Goal: Task Accomplishment & Management: Manage account settings

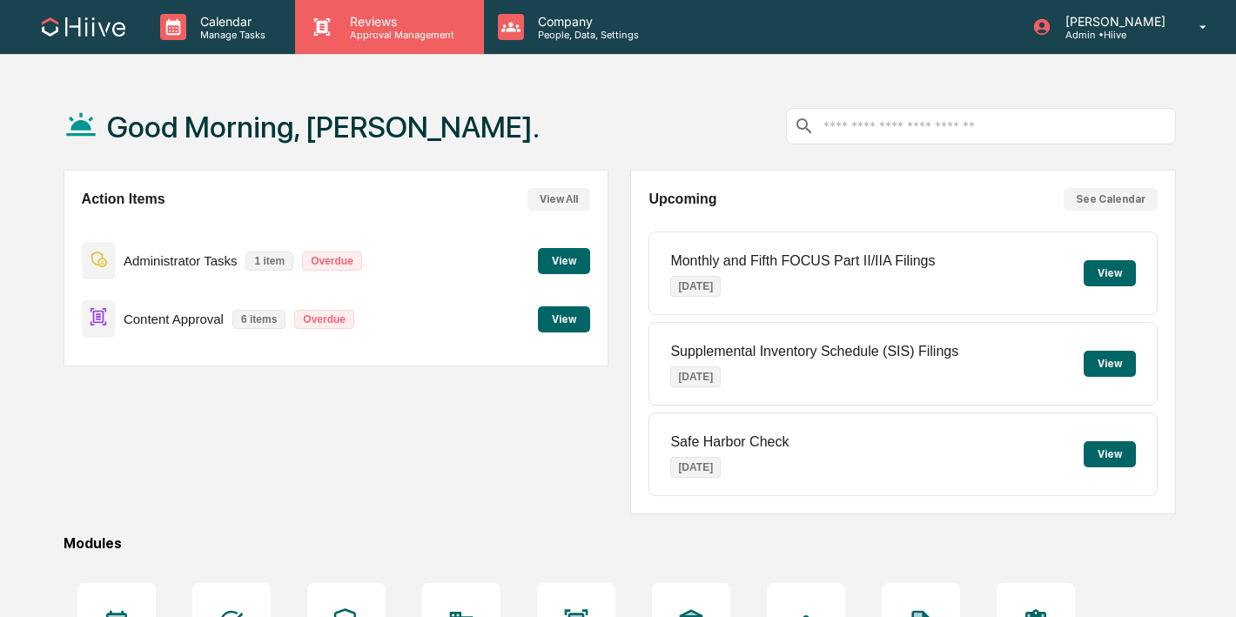
click at [329, 39] on icon at bounding box center [322, 27] width 26 height 26
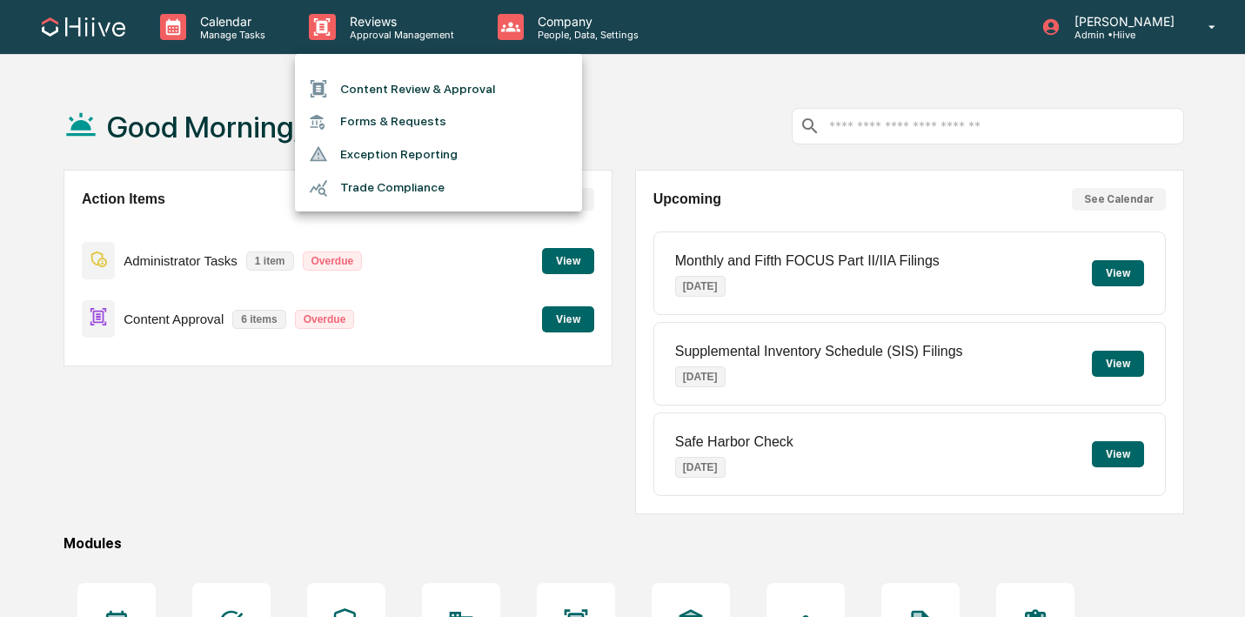
click at [332, 93] on div at bounding box center [324, 88] width 31 height 19
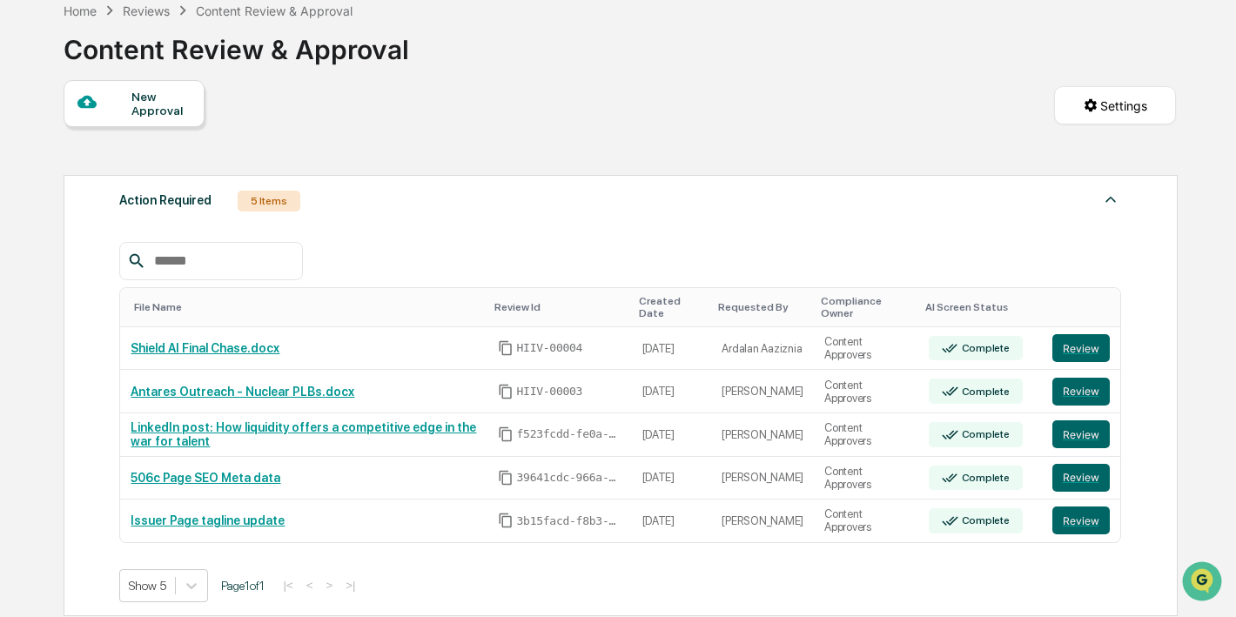
scroll to position [118, 0]
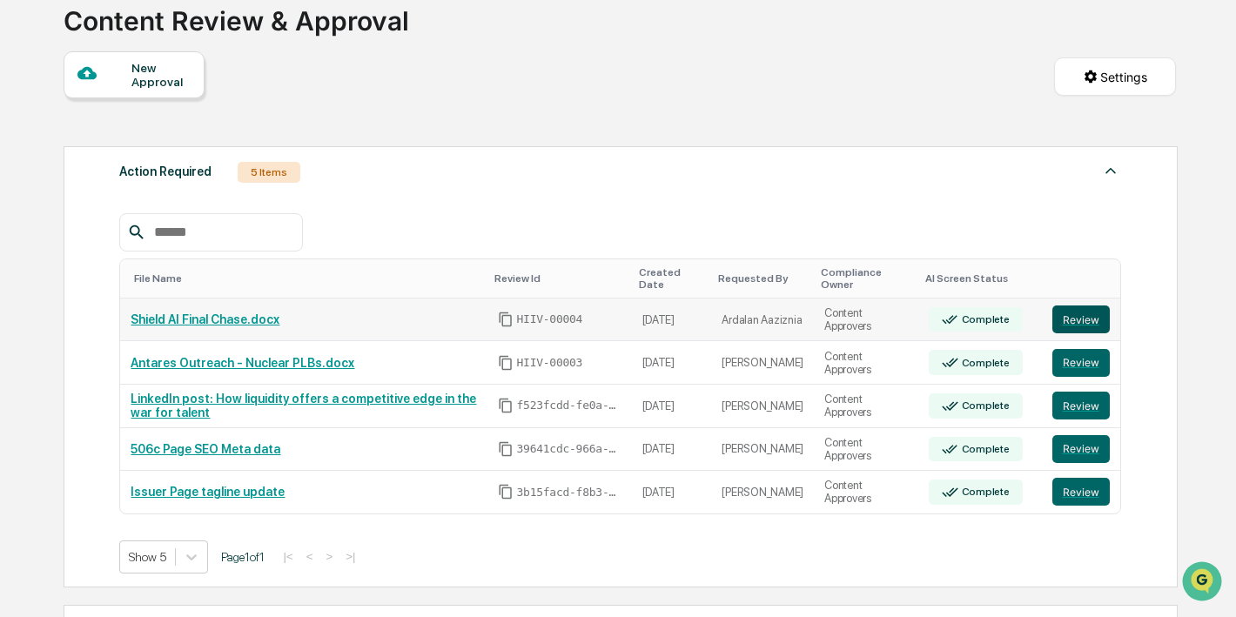
click at [1070, 318] on button "Review" at bounding box center [1080, 319] width 57 height 28
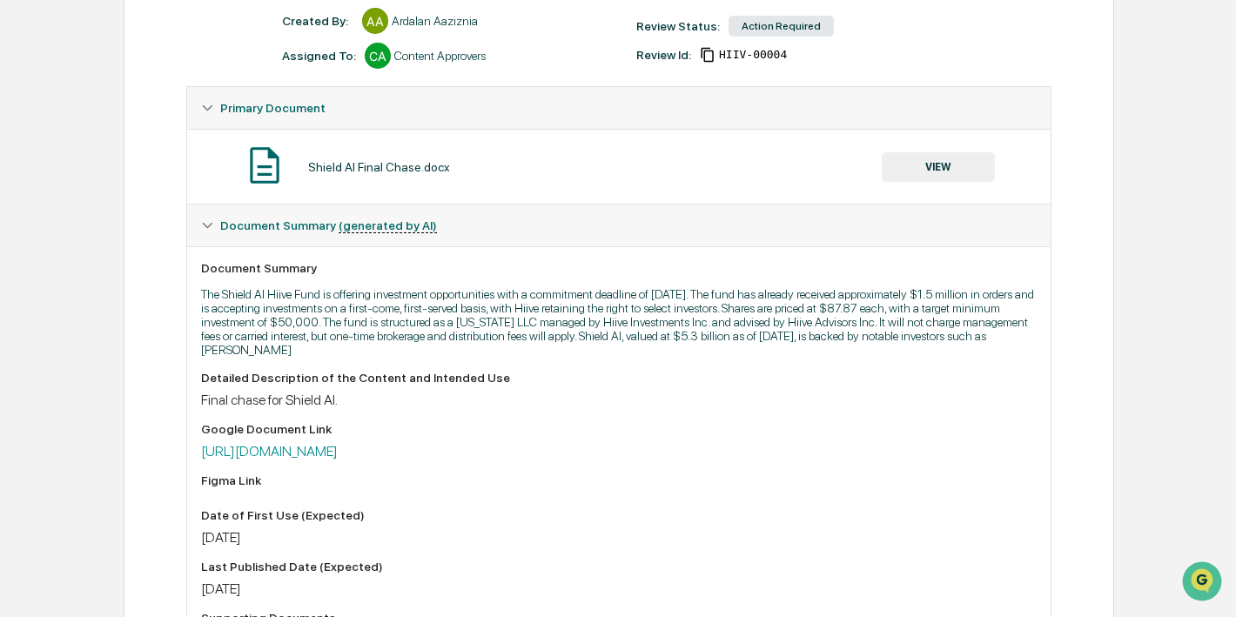
scroll to position [281, 0]
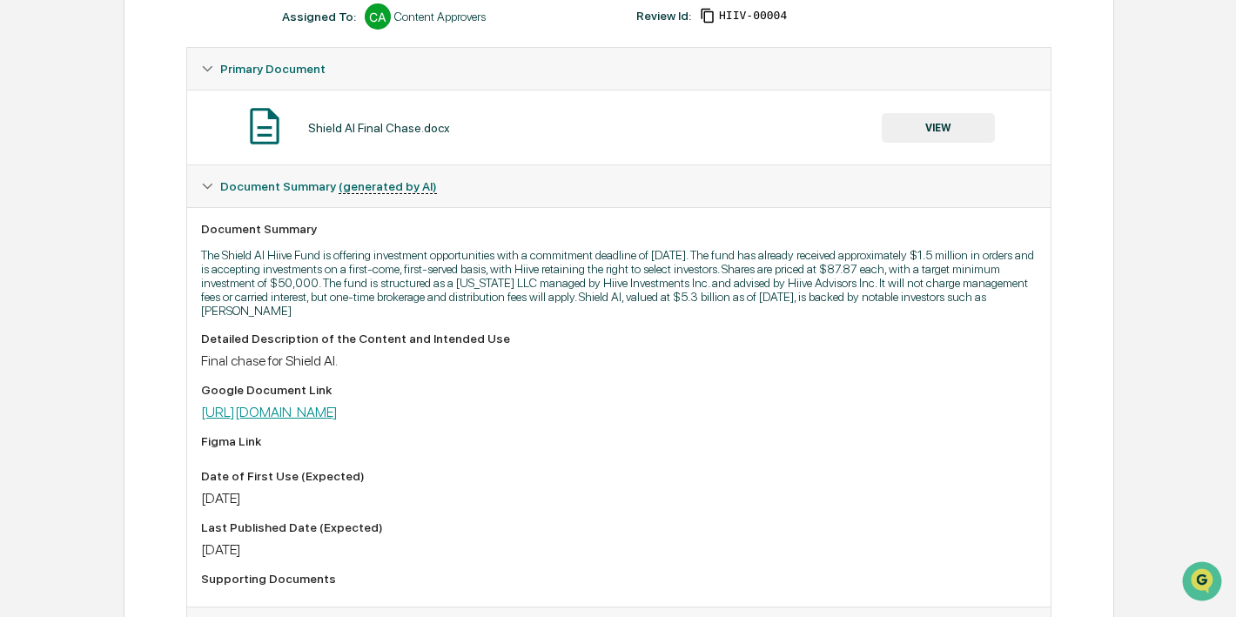
click at [338, 420] on link "[URL][DOMAIN_NAME]" at bounding box center [269, 412] width 137 height 17
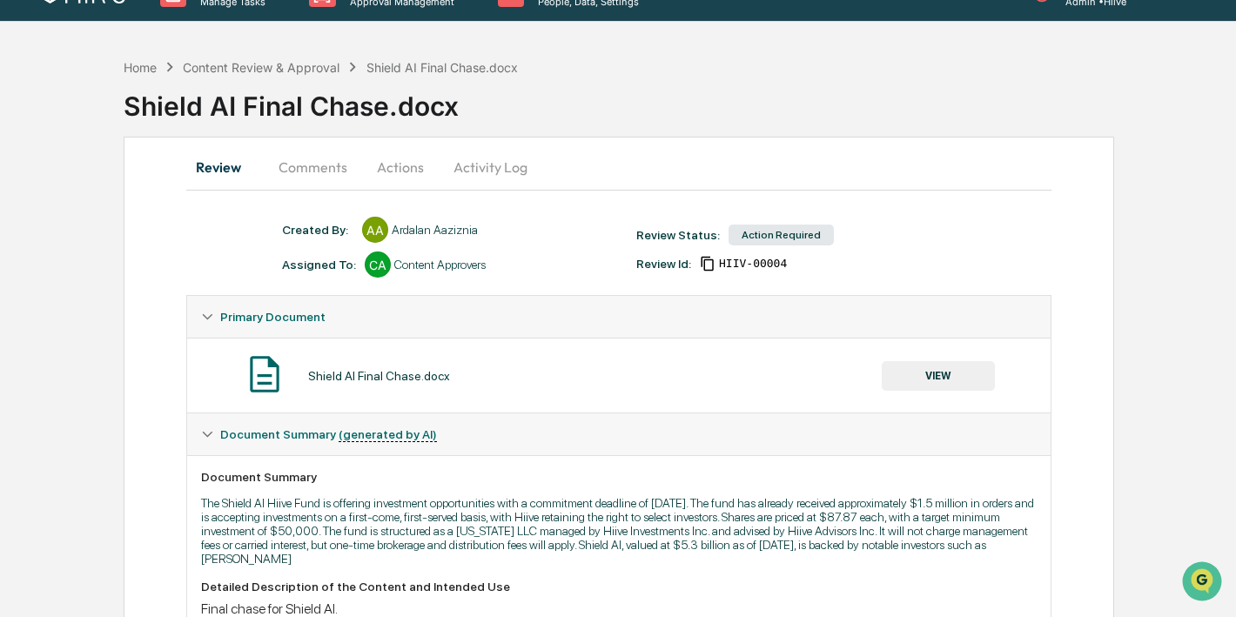
scroll to position [0, 0]
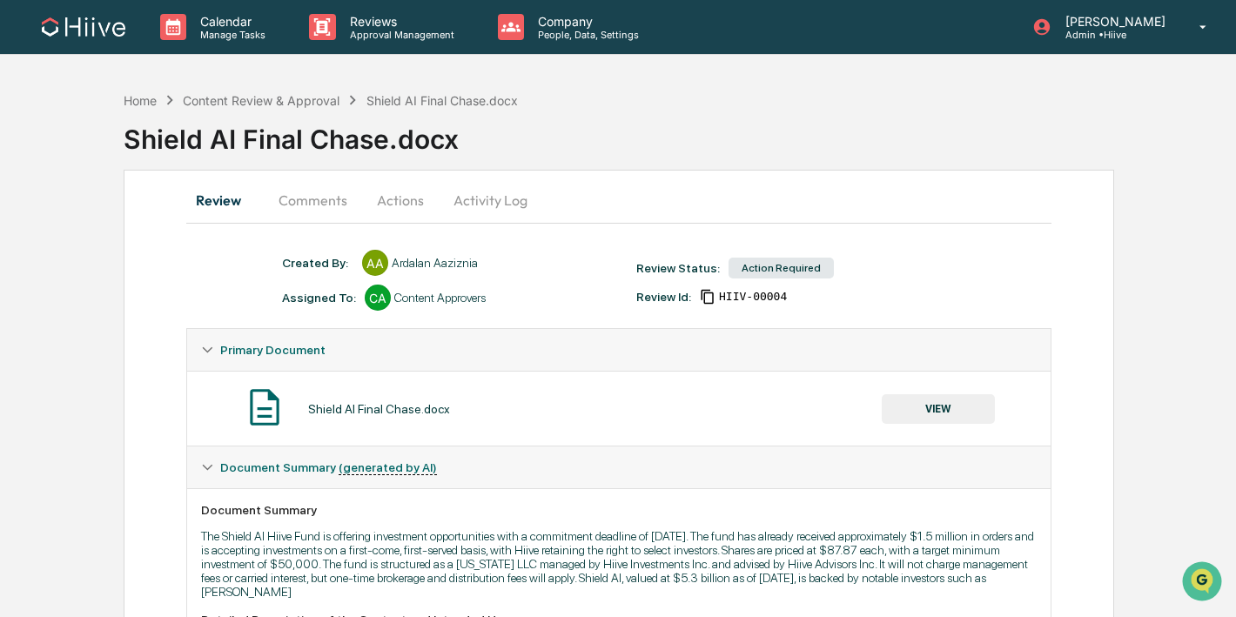
click at [318, 202] on button "Comments" at bounding box center [313, 200] width 97 height 42
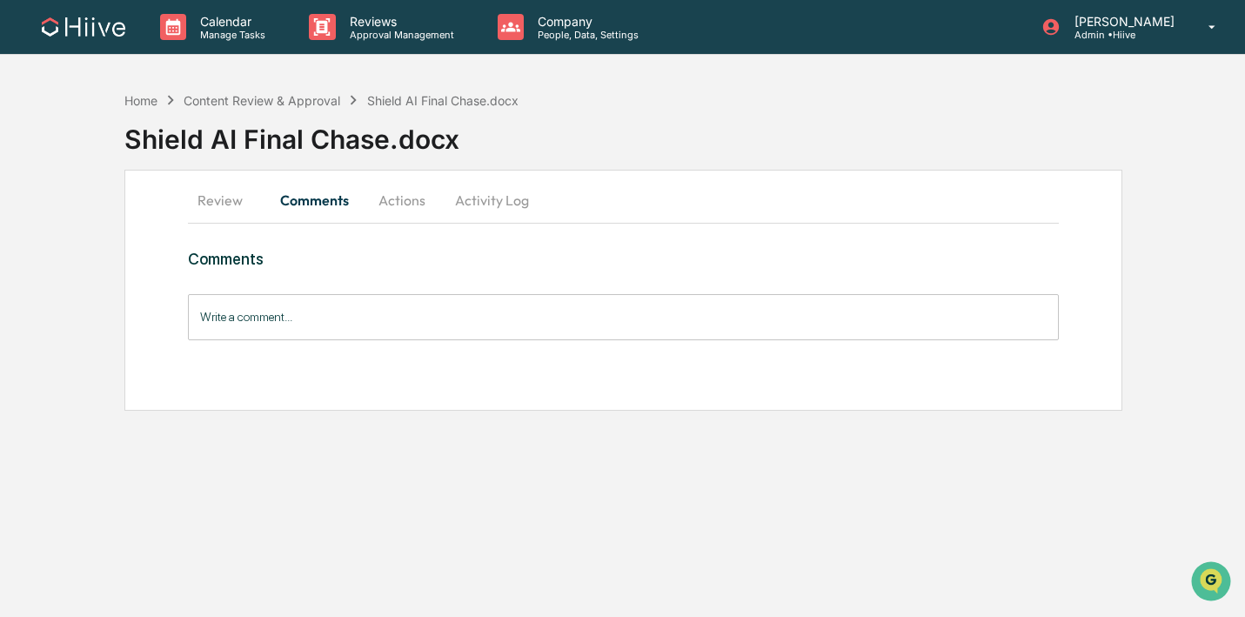
click at [277, 321] on input "Write a comment..." at bounding box center [624, 317] width 872 height 46
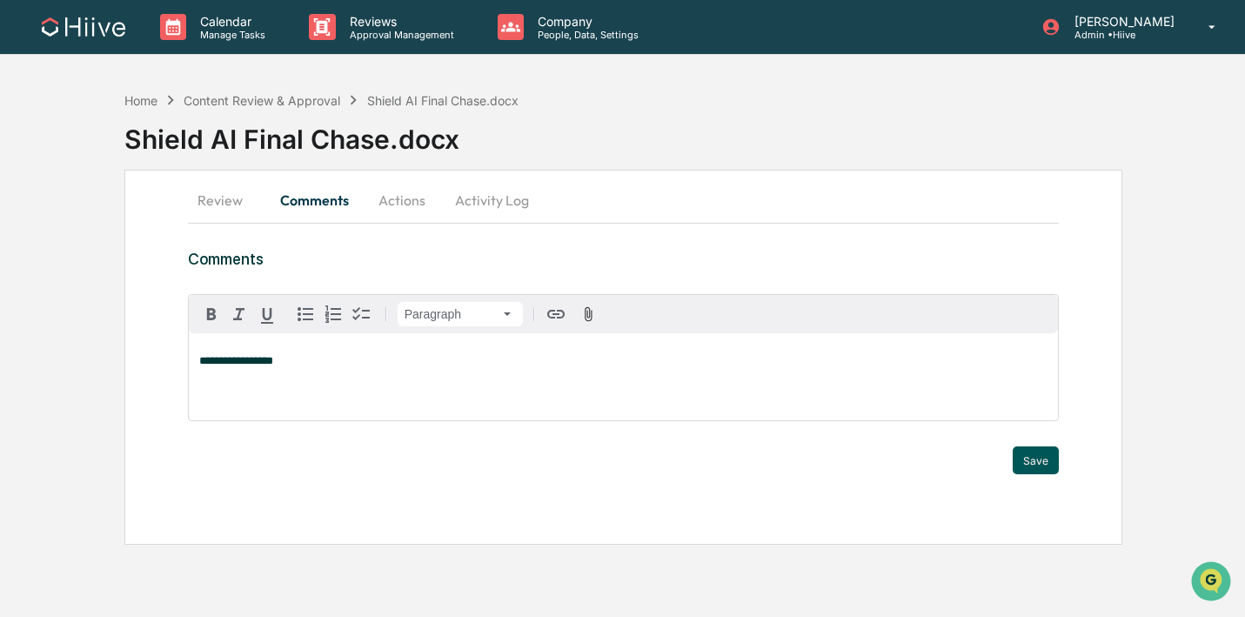
click at [1034, 457] on button "Save" at bounding box center [1036, 460] width 46 height 28
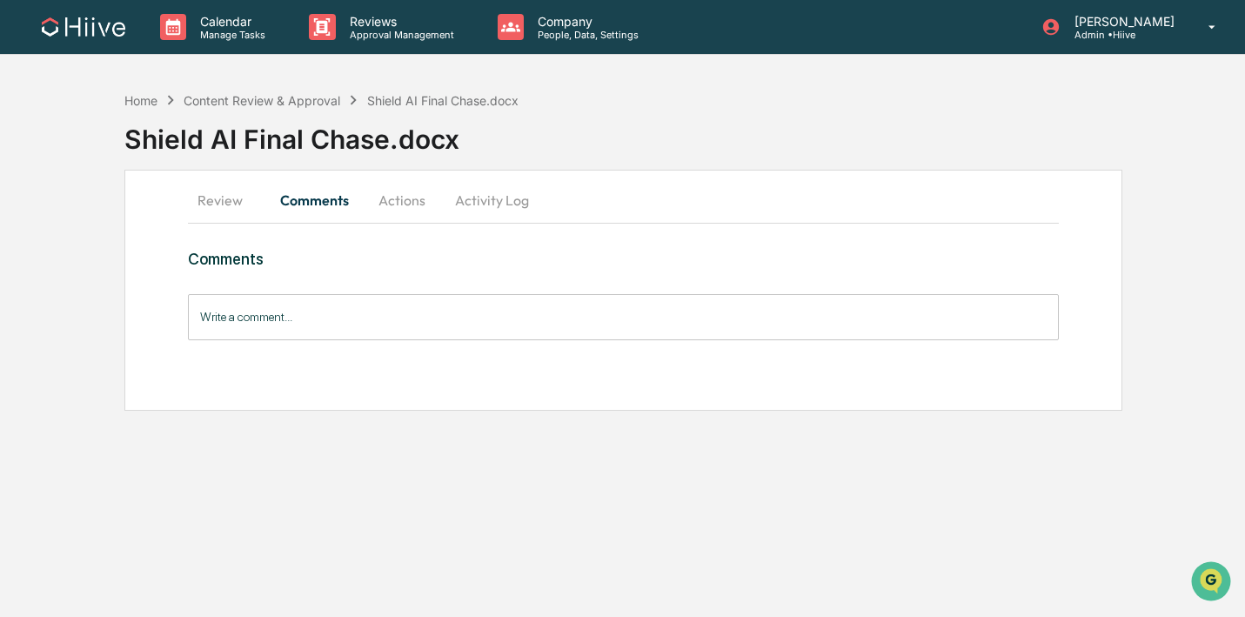
click at [507, 198] on button "Activity Log" at bounding box center [492, 200] width 102 height 42
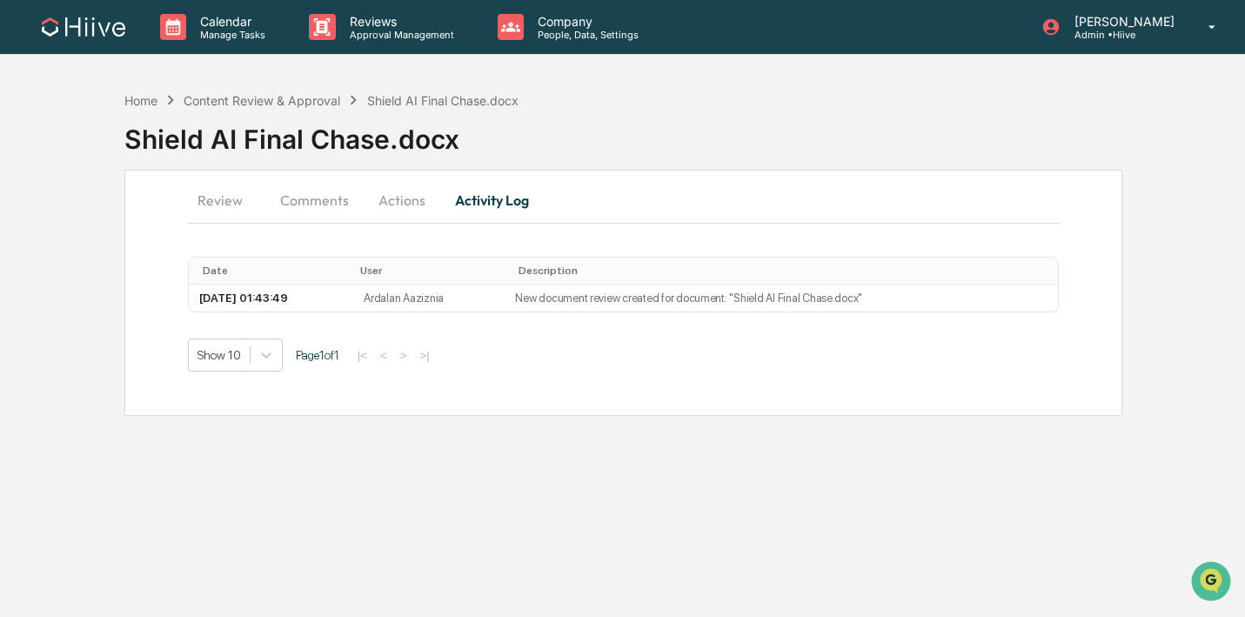
click at [414, 199] on button "Actions" at bounding box center [402, 200] width 78 height 42
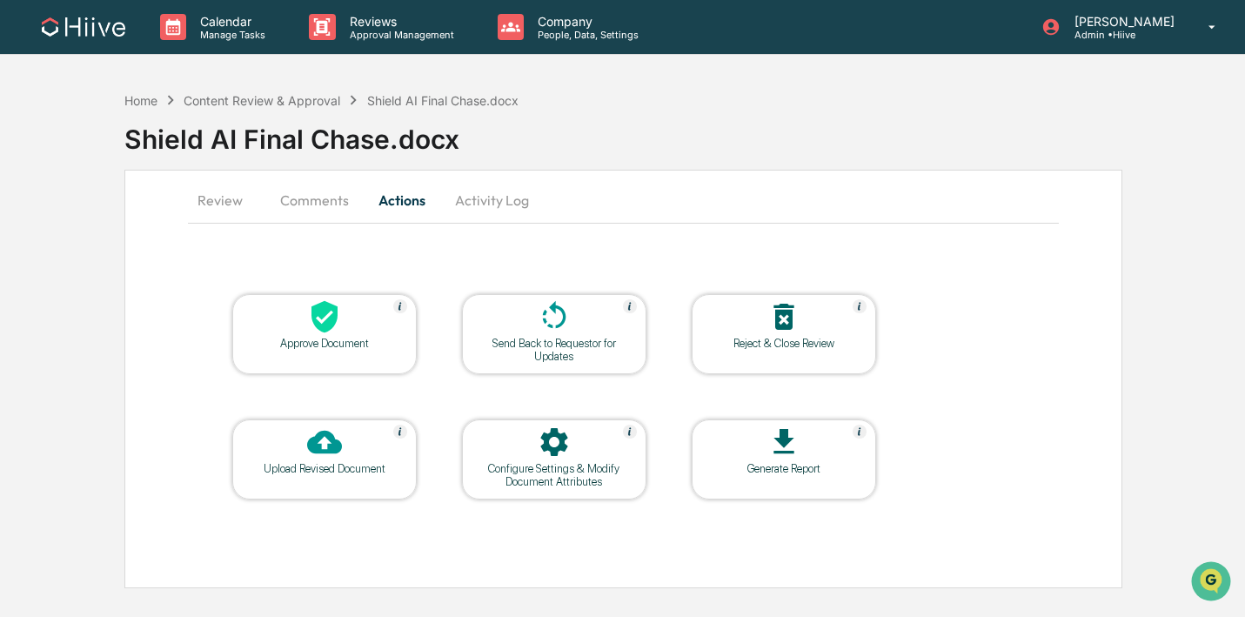
click at [541, 325] on icon at bounding box center [554, 316] width 35 height 35
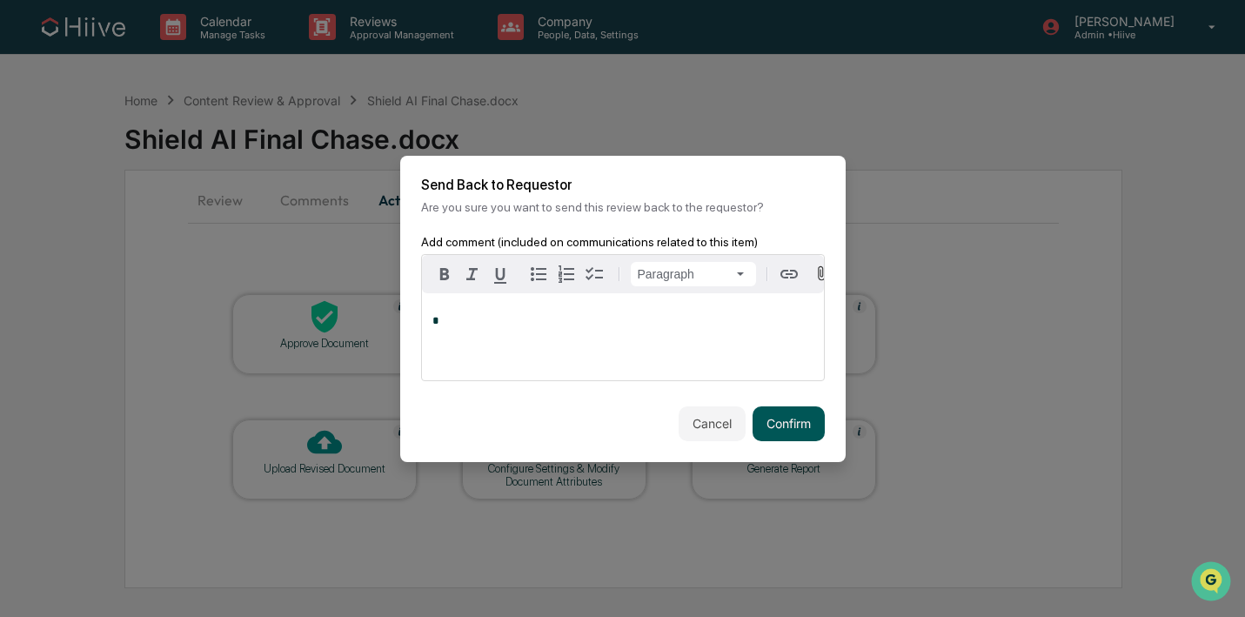
click at [787, 436] on button "Confirm" at bounding box center [789, 423] width 72 height 35
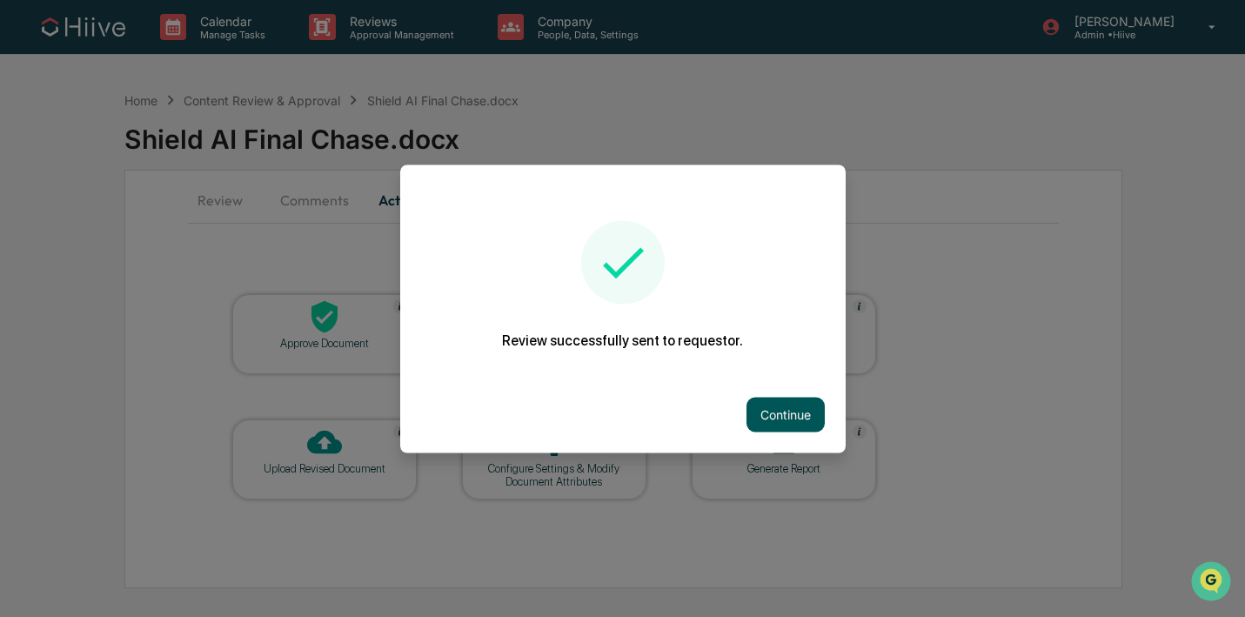
click at [800, 400] on button "Continue" at bounding box center [786, 414] width 78 height 35
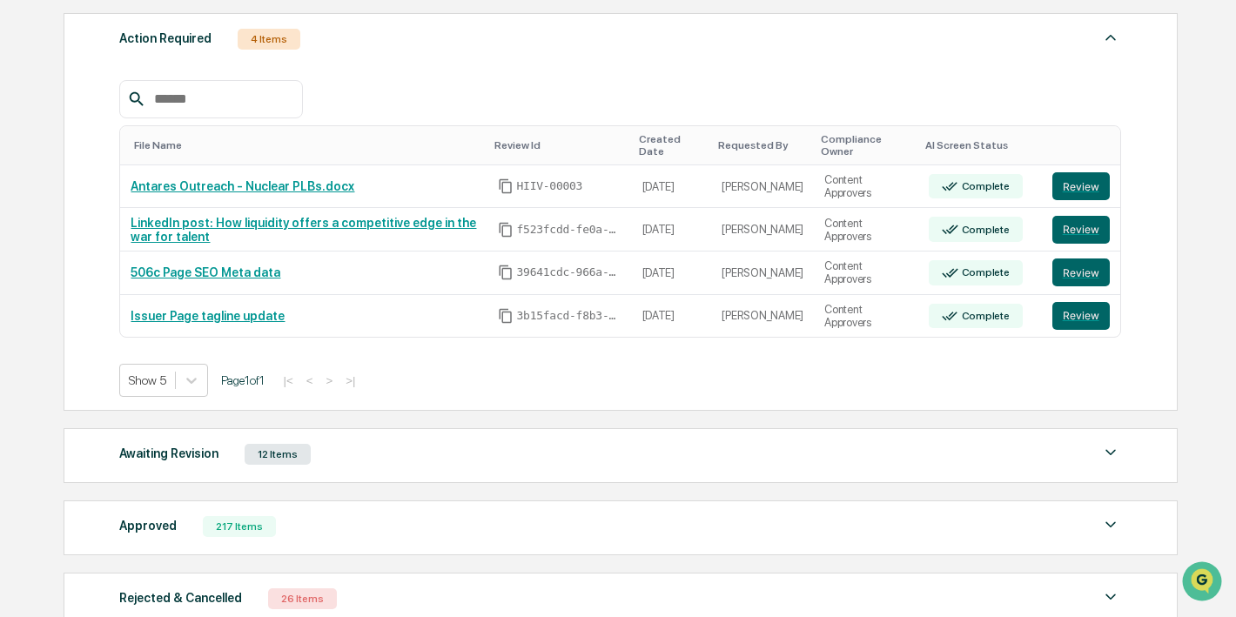
click at [298, 458] on div "12 Items" at bounding box center [278, 454] width 66 height 21
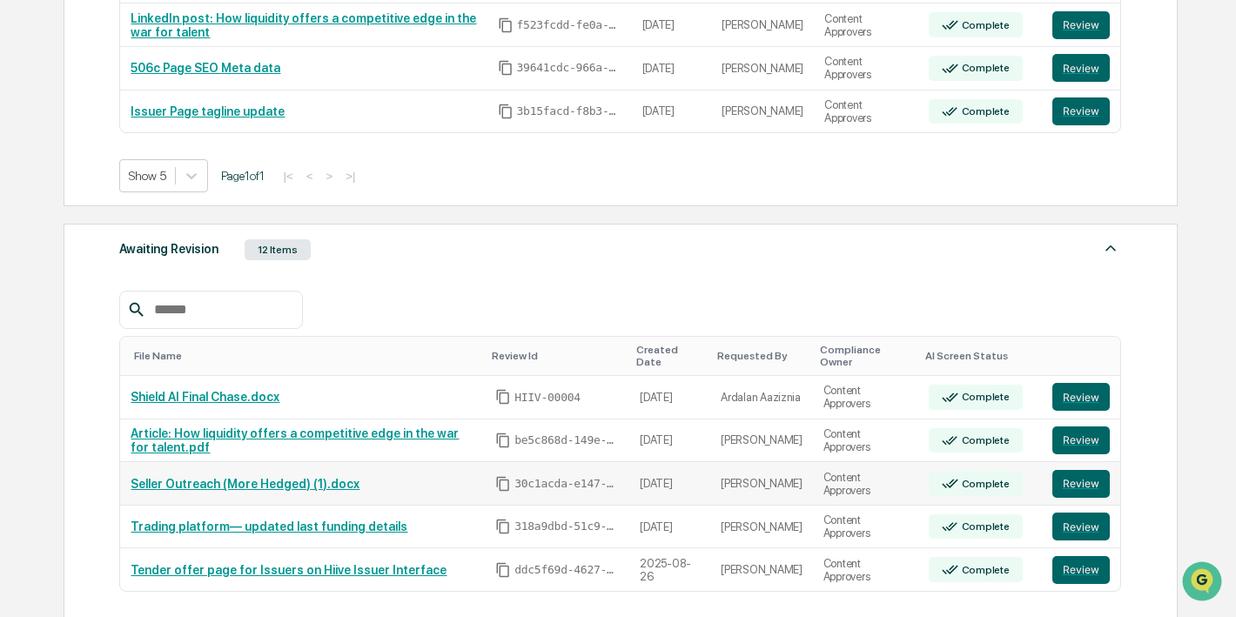
scroll to position [496, 0]
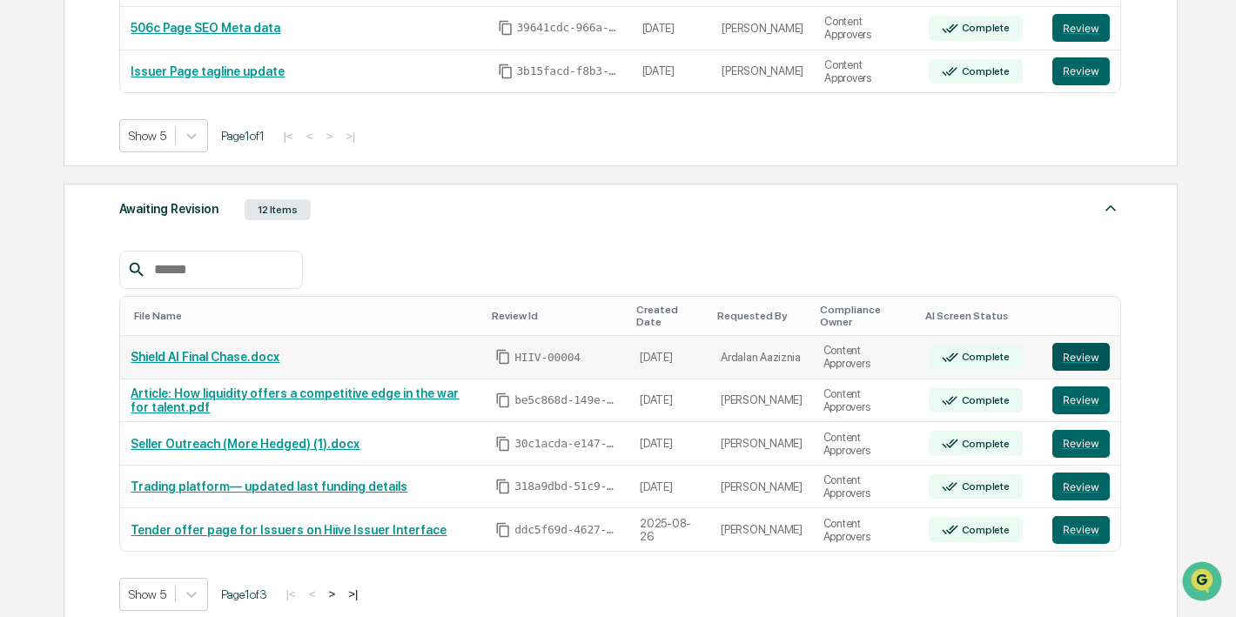
click at [1062, 356] on button "Review" at bounding box center [1080, 357] width 57 height 28
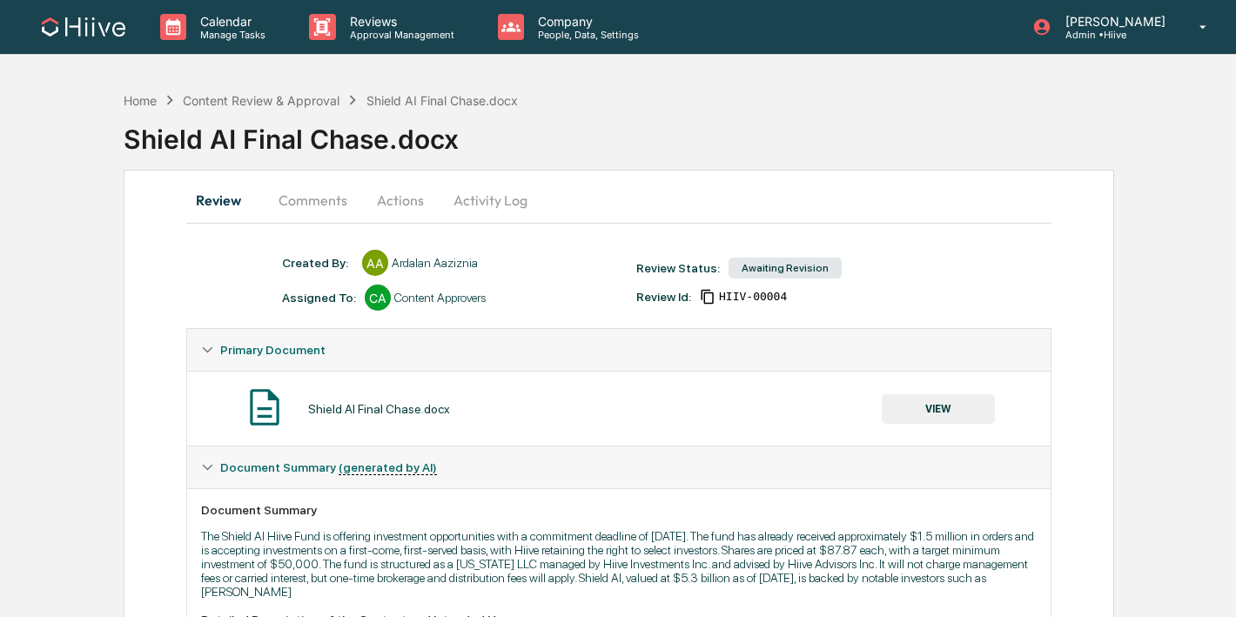
click at [952, 405] on button "VIEW" at bounding box center [937, 409] width 113 height 30
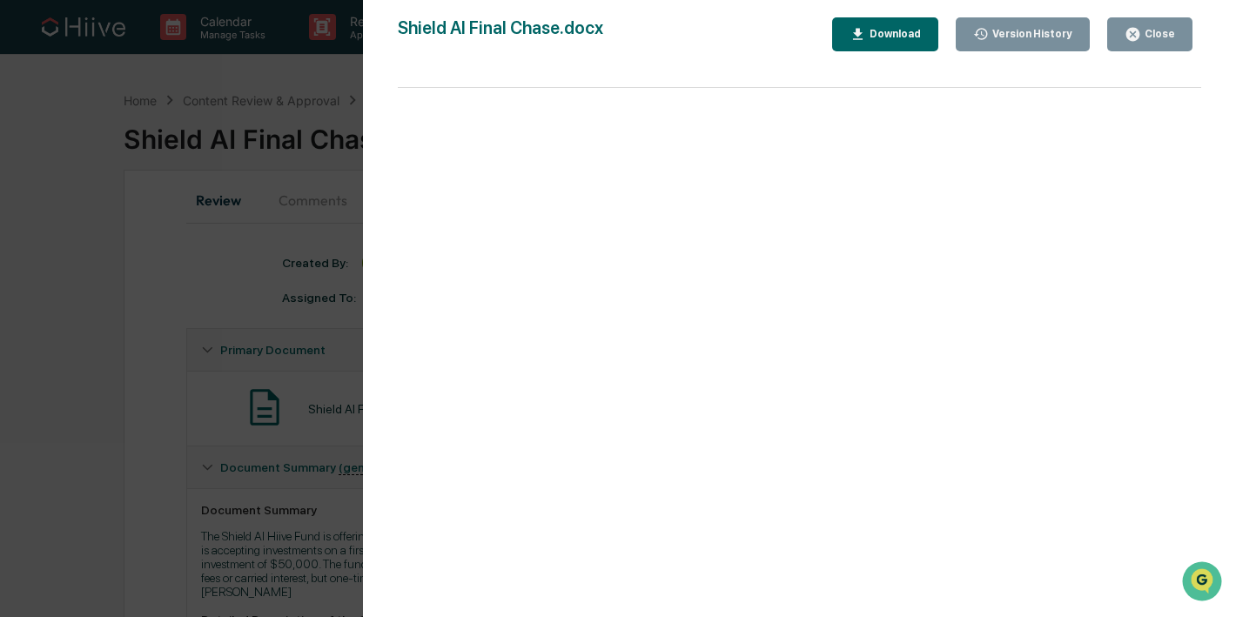
click at [1167, 40] on div "Close" at bounding box center [1158, 34] width 34 height 12
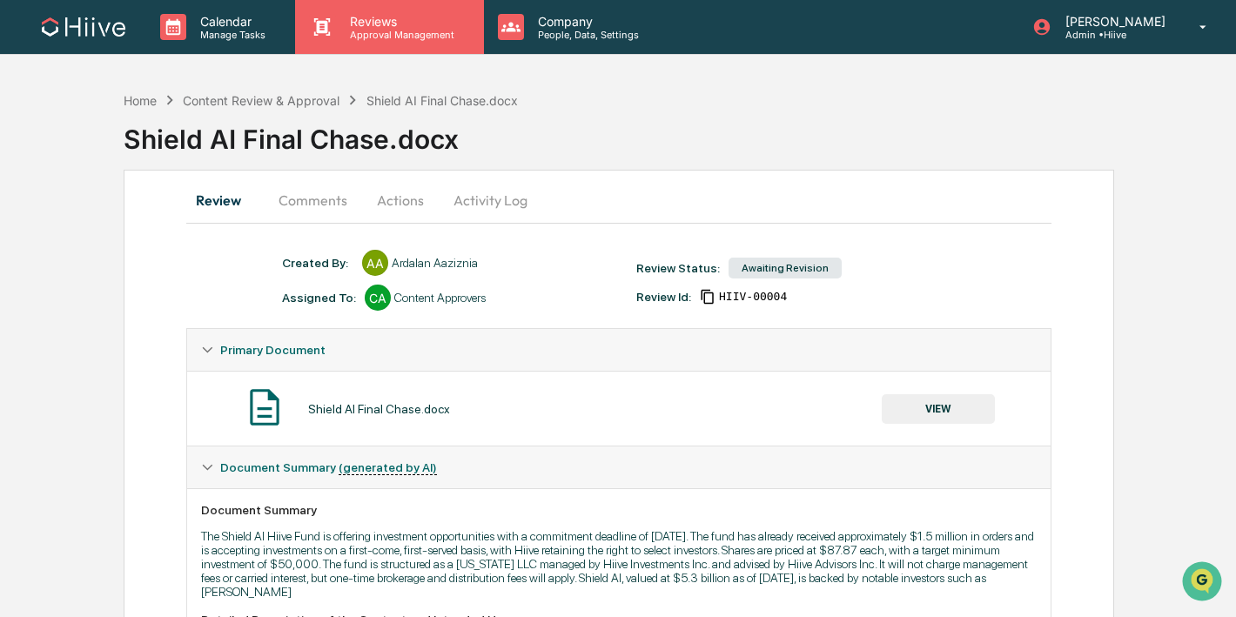
click at [366, 44] on div "Reviews Approval Management" at bounding box center [389, 27] width 188 height 54
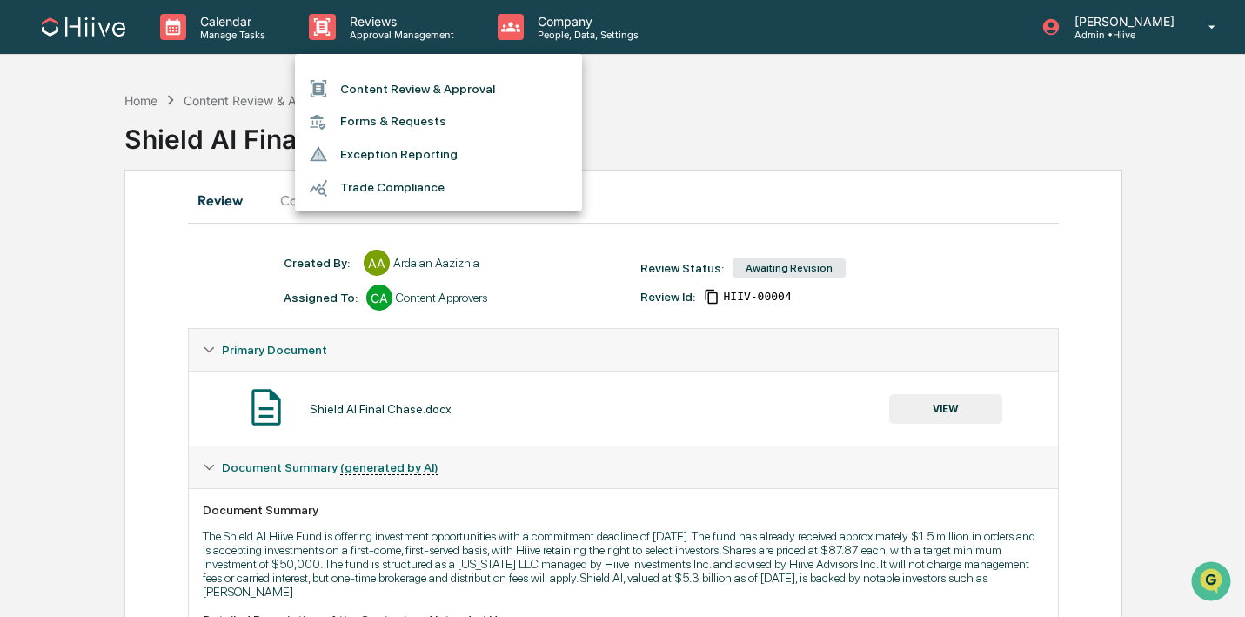
click at [366, 76] on li "Content Review & Approval" at bounding box center [438, 88] width 287 height 33
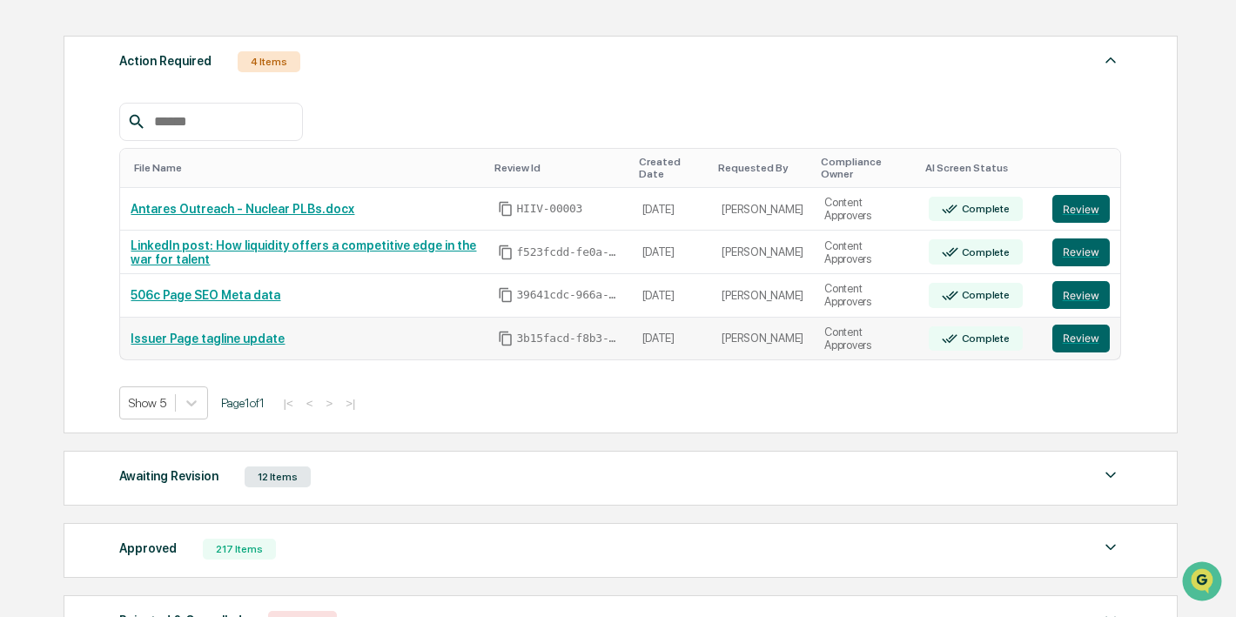
scroll to position [238, 0]
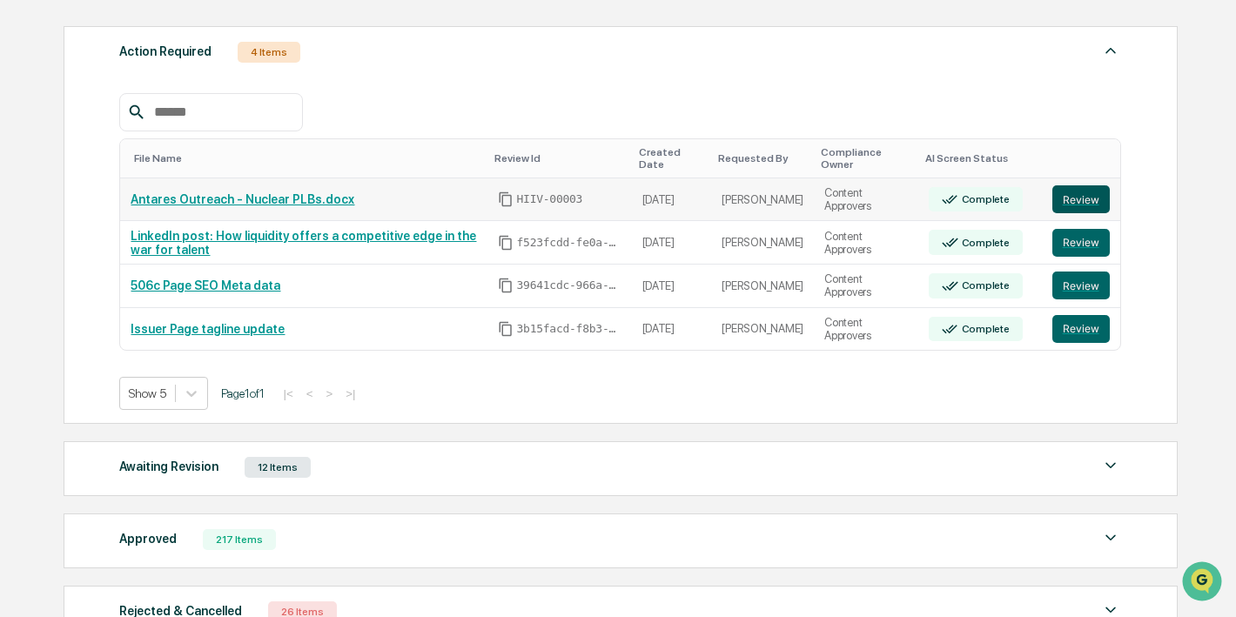
click at [1100, 204] on button "Review" at bounding box center [1080, 199] width 57 height 28
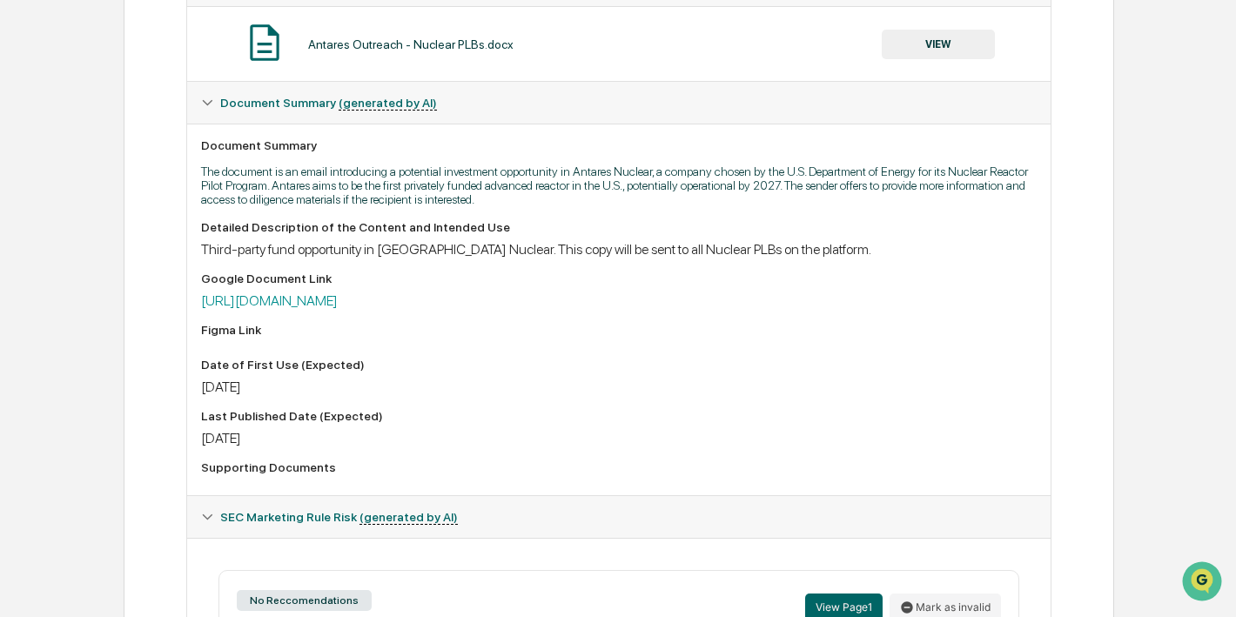
scroll to position [312, 0]
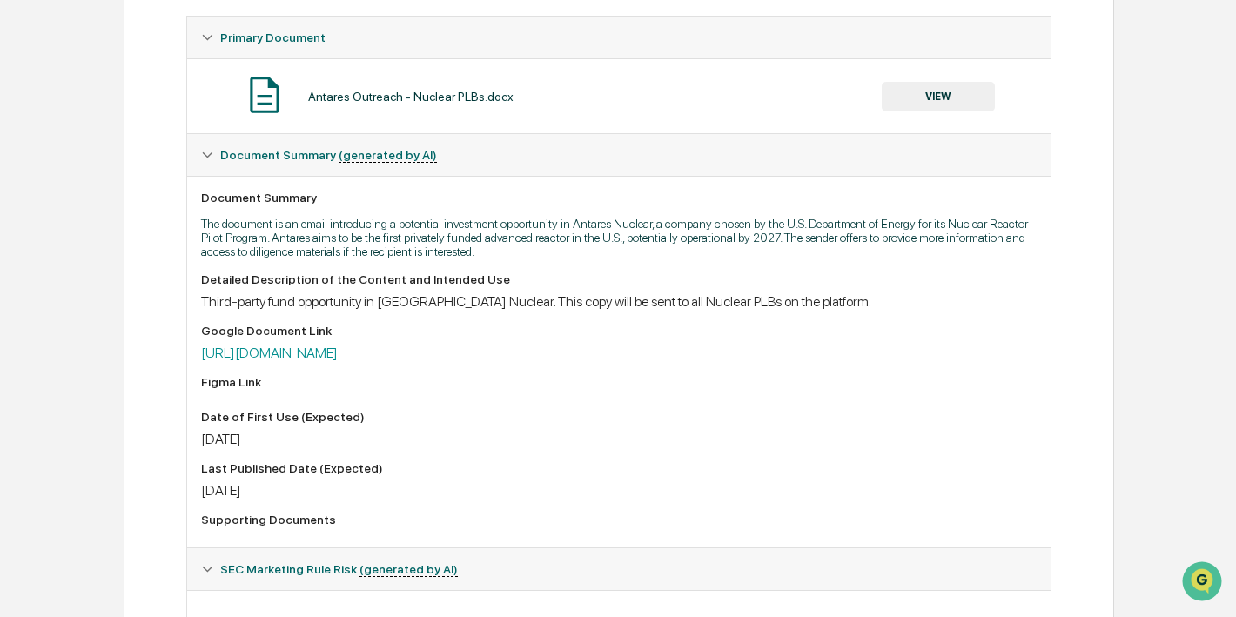
click at [338, 353] on link "https://docs.google.com/document/d/1RhhhW91DDgEhzC1_Dtd6F5gJi7P9FZyFZAIfLHUHids…" at bounding box center [269, 353] width 137 height 17
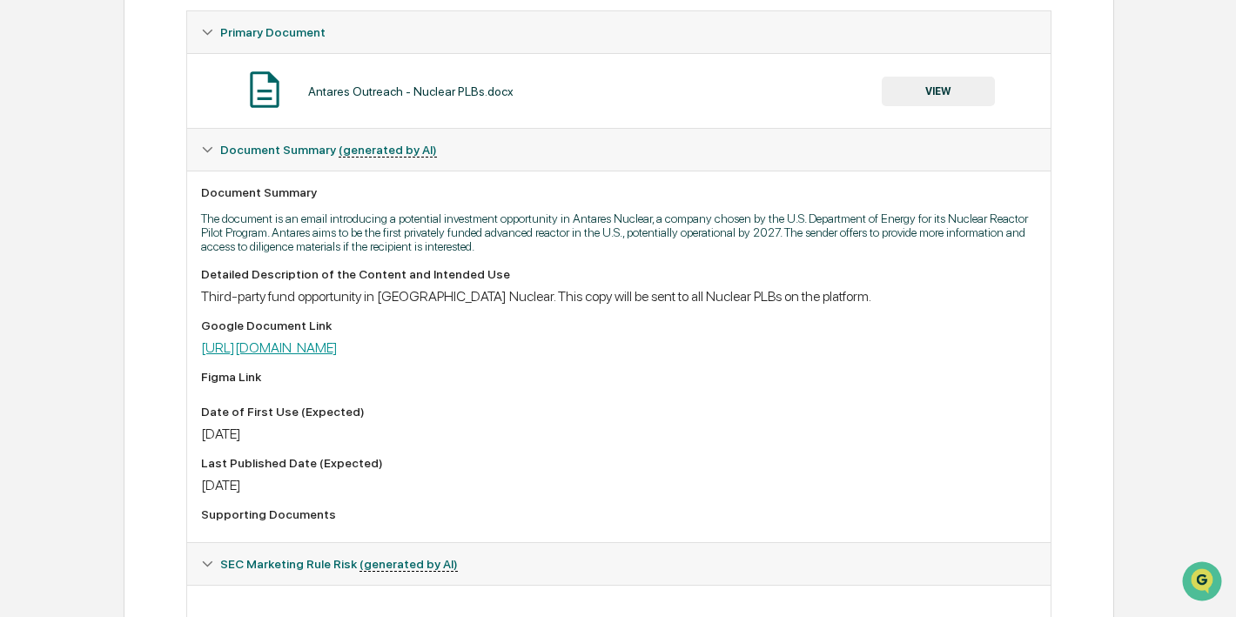
scroll to position [318, 0]
drag, startPoint x: 671, startPoint y: 294, endPoint x: 760, endPoint y: 299, distance: 88.9
click at [760, 299] on div "Third-party fund opportunity in Antares Nuclear. This copy will be sent to all …" at bounding box center [618, 295] width 835 height 17
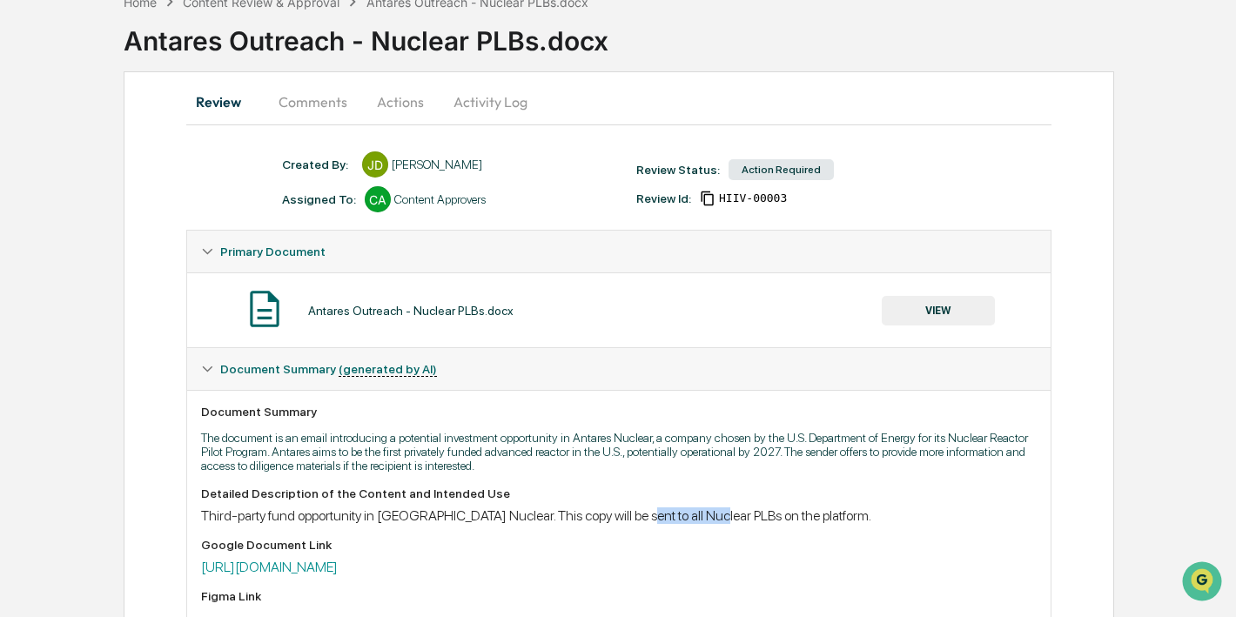
scroll to position [12, 0]
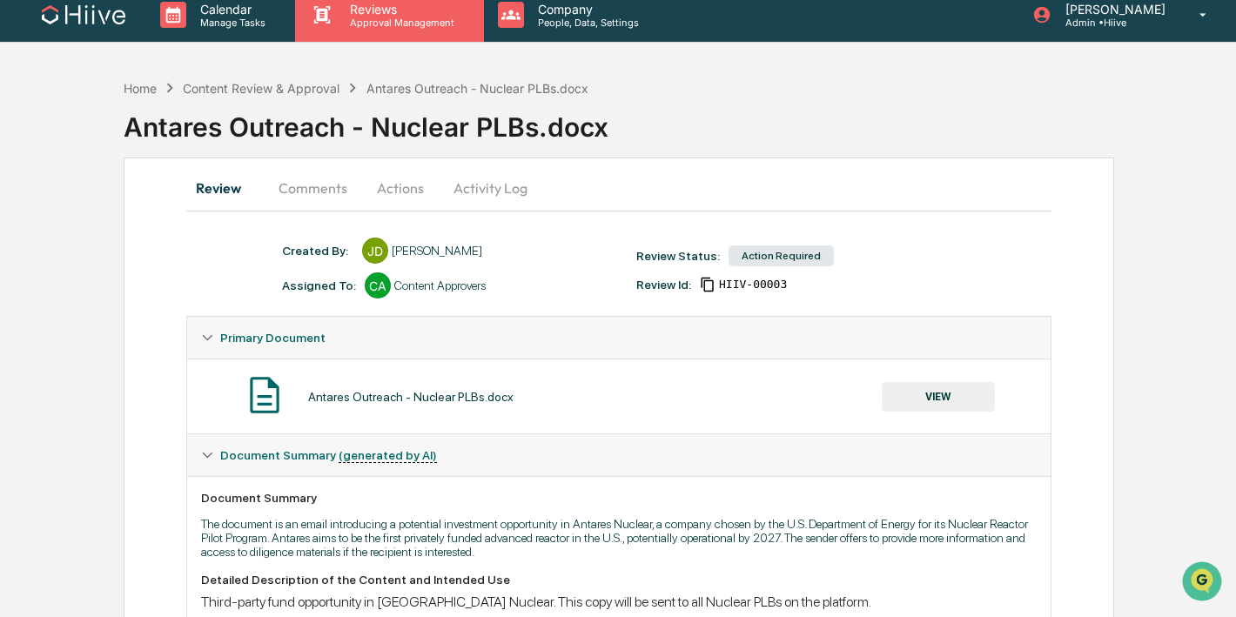
click at [362, 23] on p "Approval Management" at bounding box center [399, 23] width 127 height 12
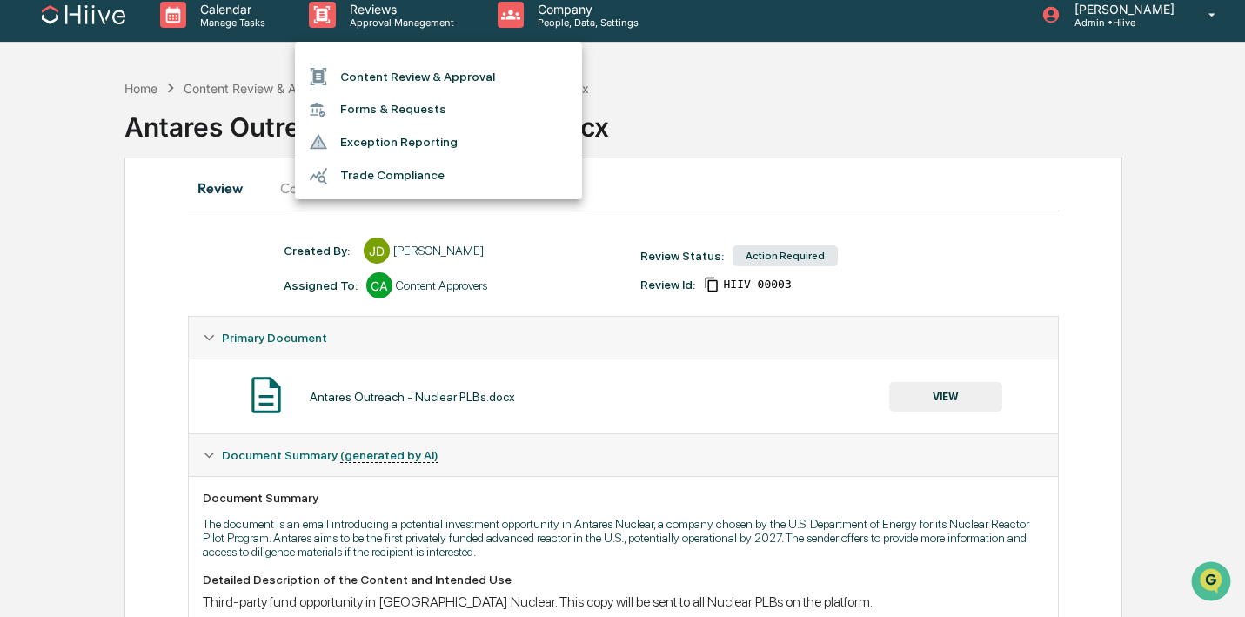
click at [258, 344] on div at bounding box center [622, 308] width 1245 height 617
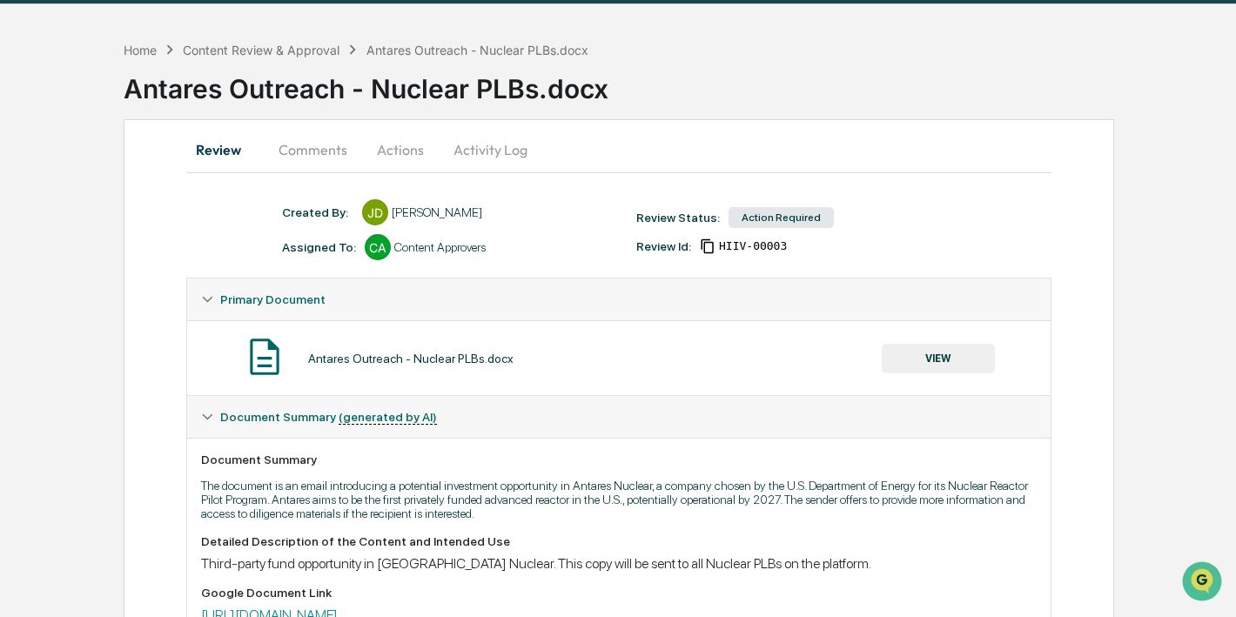
scroll to position [0, 0]
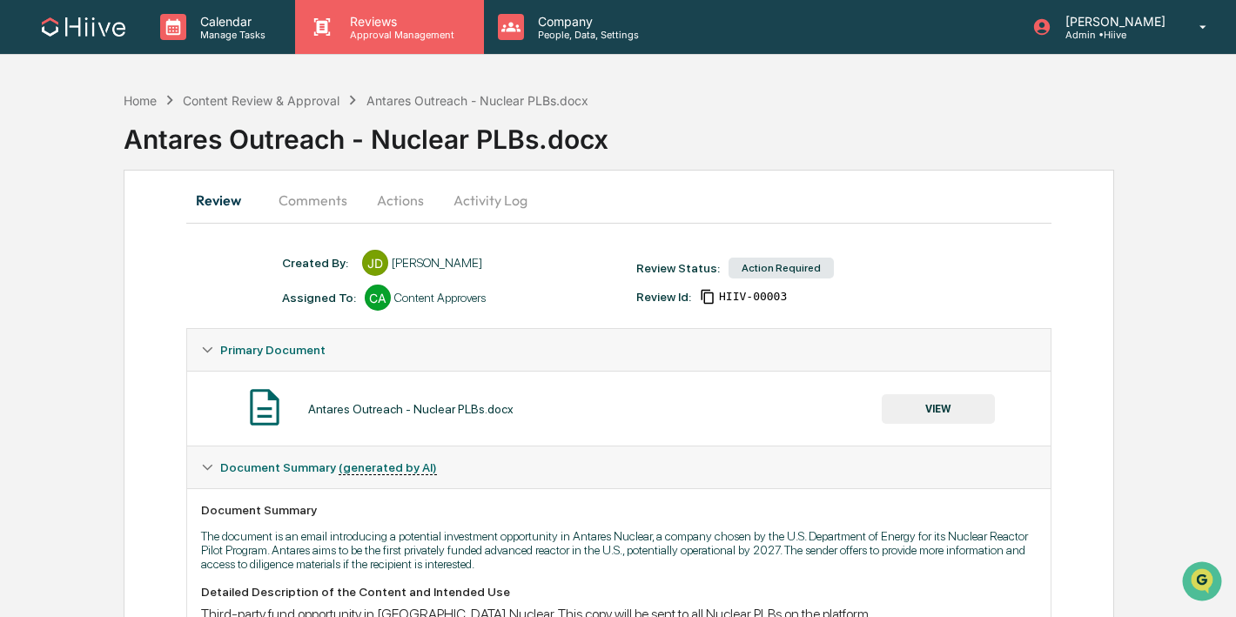
click at [403, 44] on div "Reviews Approval Management" at bounding box center [389, 27] width 188 height 54
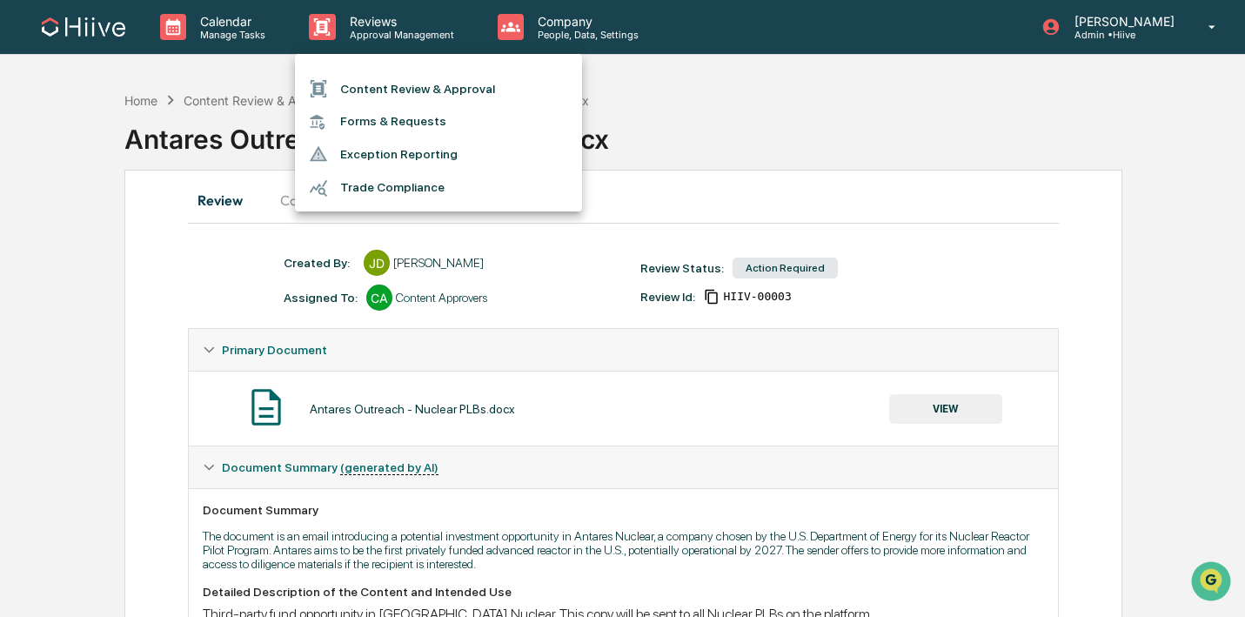
click at [399, 94] on li "Content Review & Approval" at bounding box center [438, 88] width 287 height 33
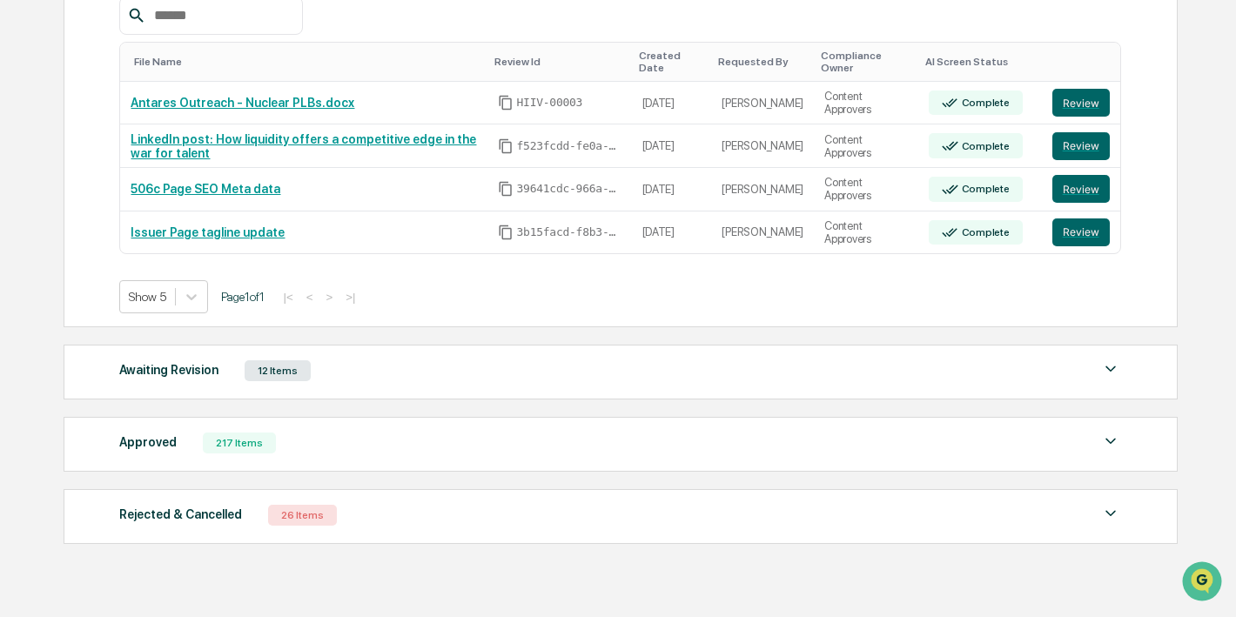
scroll to position [383, 0]
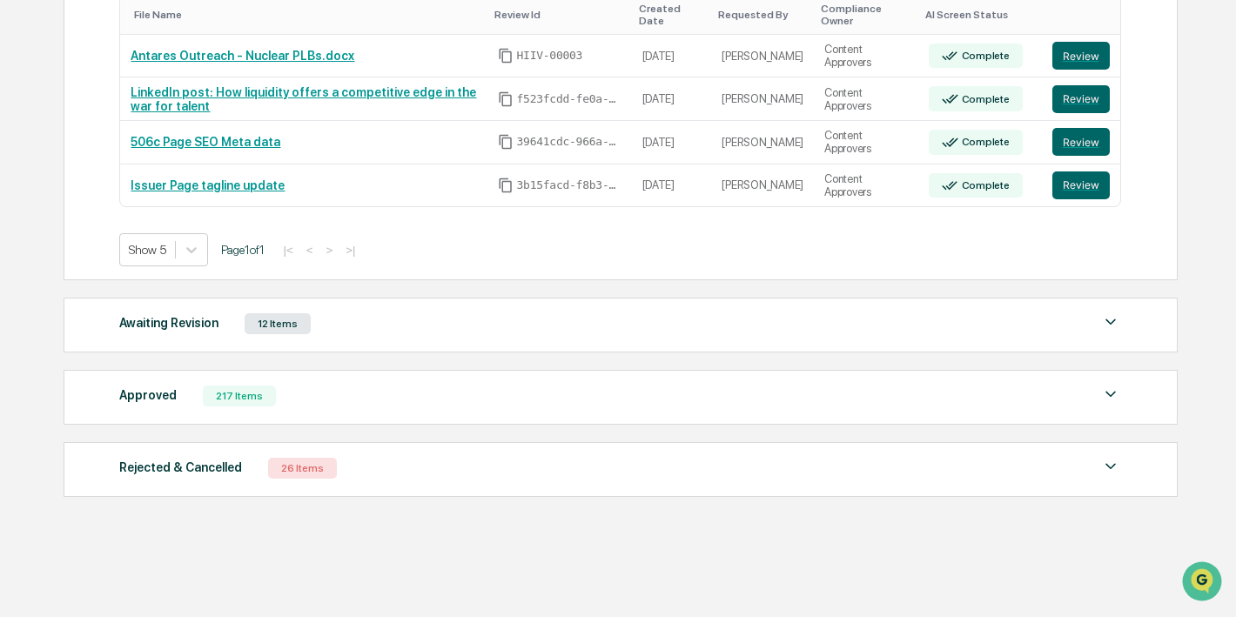
click at [209, 386] on div "217 Items" at bounding box center [239, 395] width 73 height 21
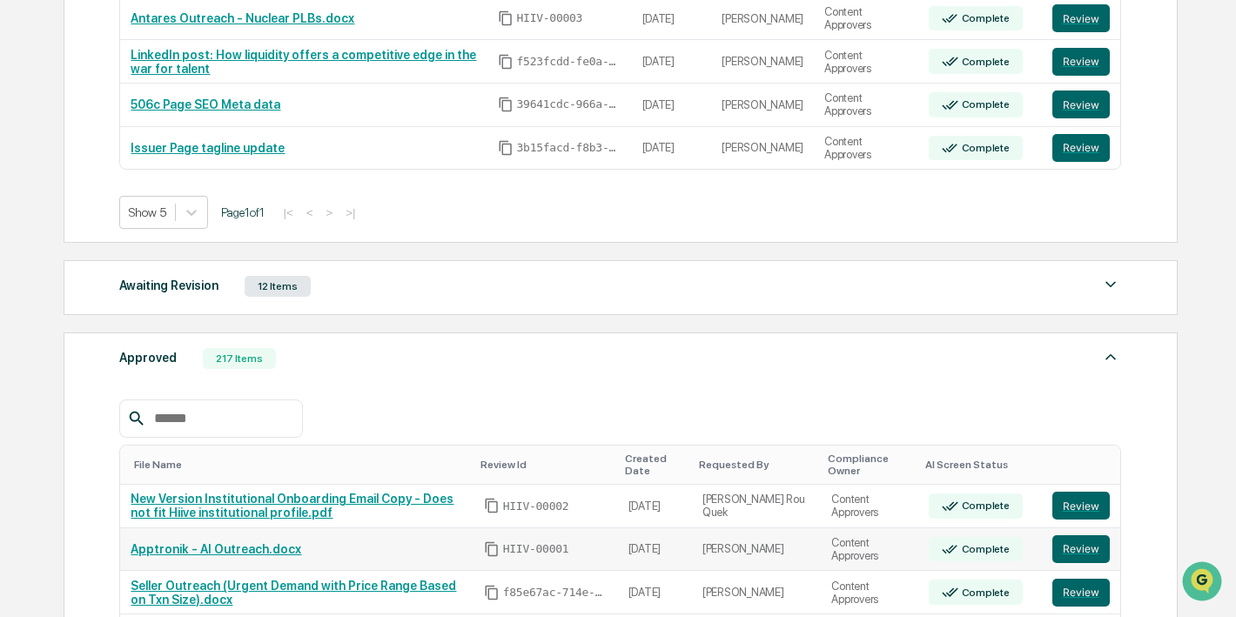
scroll to position [443, 0]
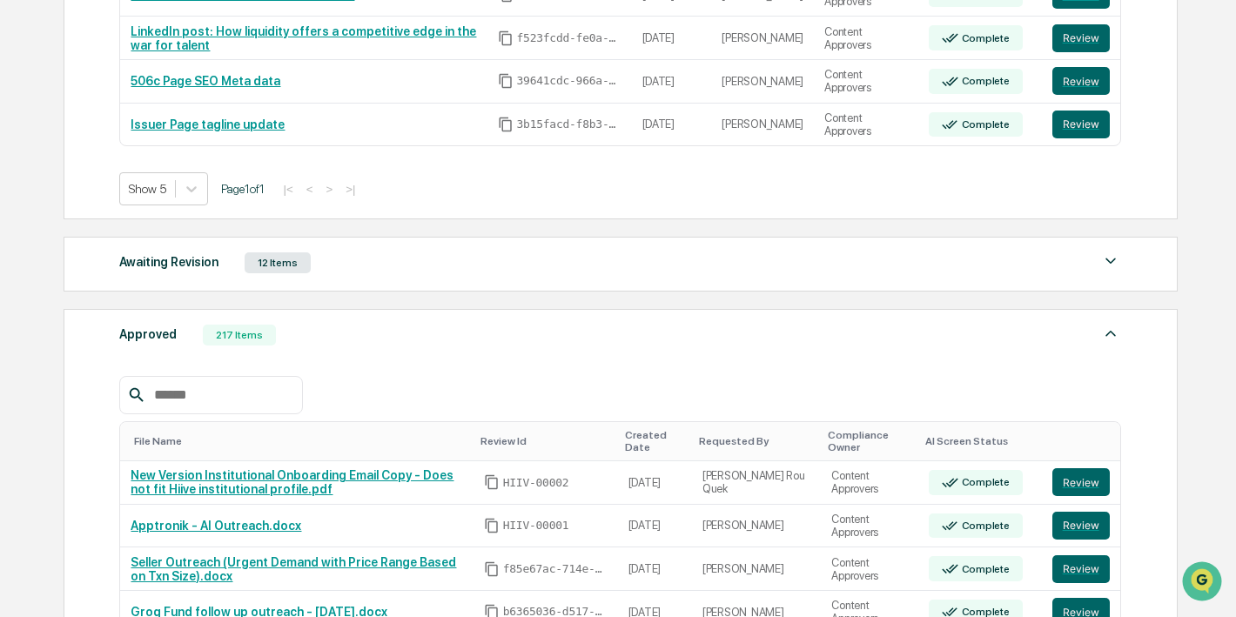
click at [187, 416] on div "File Name Review Id Created Date Requested By Compliance Owner AI Screen Status…" at bounding box center [619, 556] width 1001 height 360
click at [184, 402] on input "text" at bounding box center [221, 395] width 148 height 23
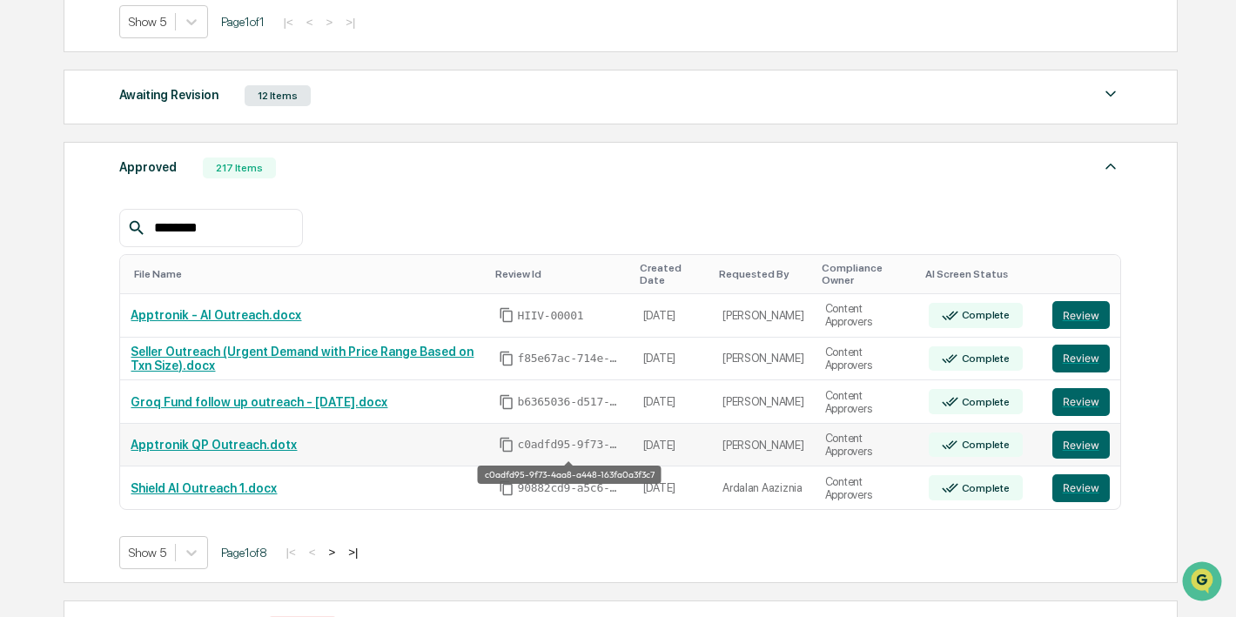
scroll to position [636, 0]
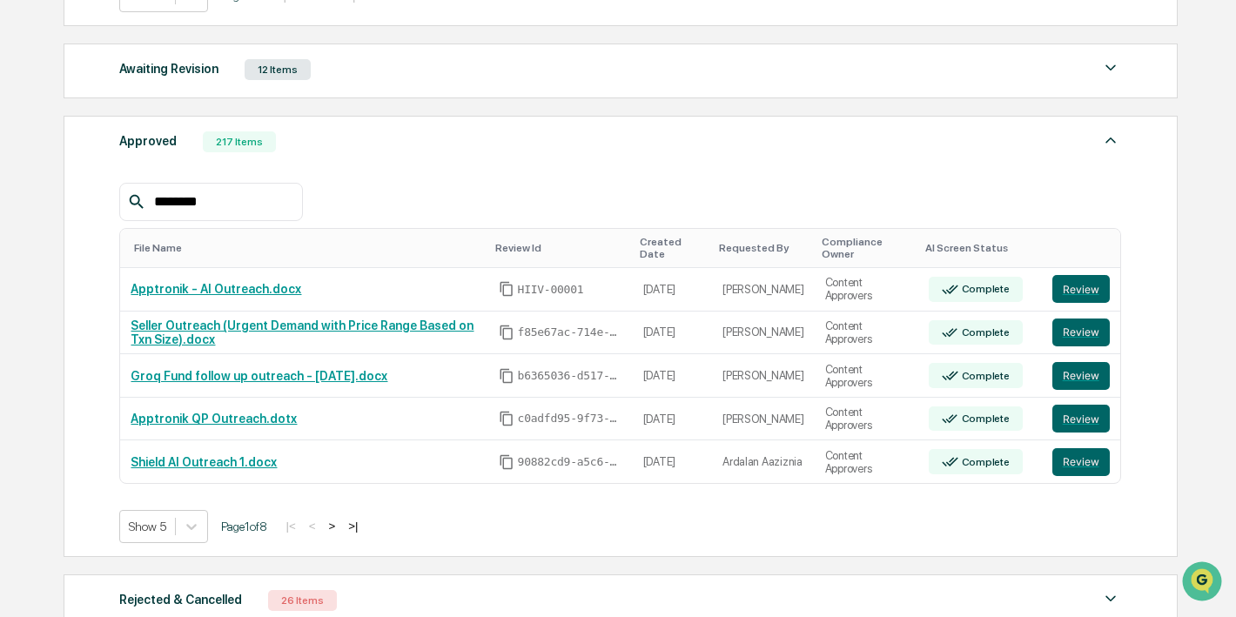
type input "********"
click at [341, 525] on button ">" at bounding box center [332, 526] width 17 height 15
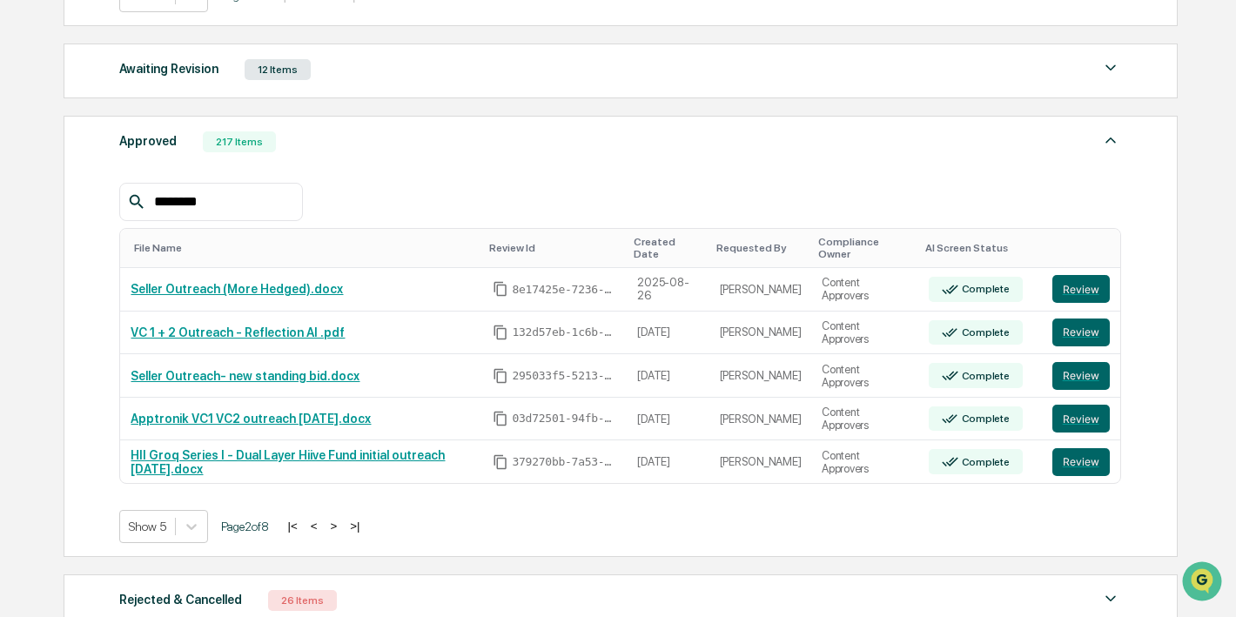
click at [343, 525] on button ">" at bounding box center [333, 526] width 17 height 15
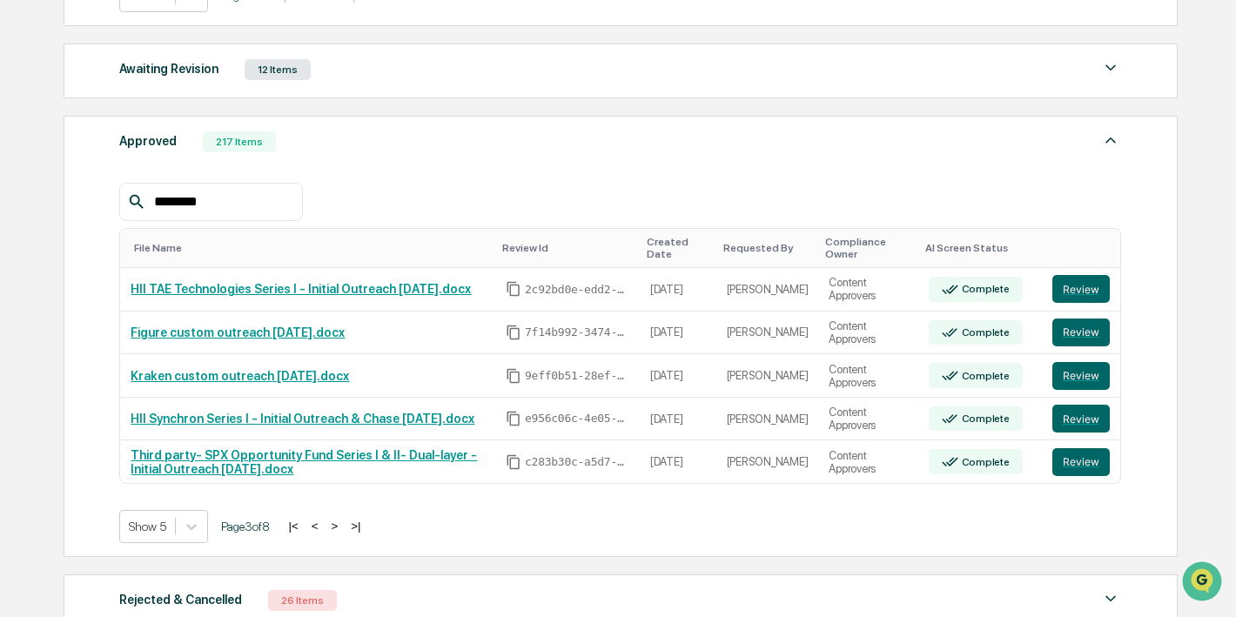
click at [344, 525] on button ">" at bounding box center [334, 526] width 17 height 15
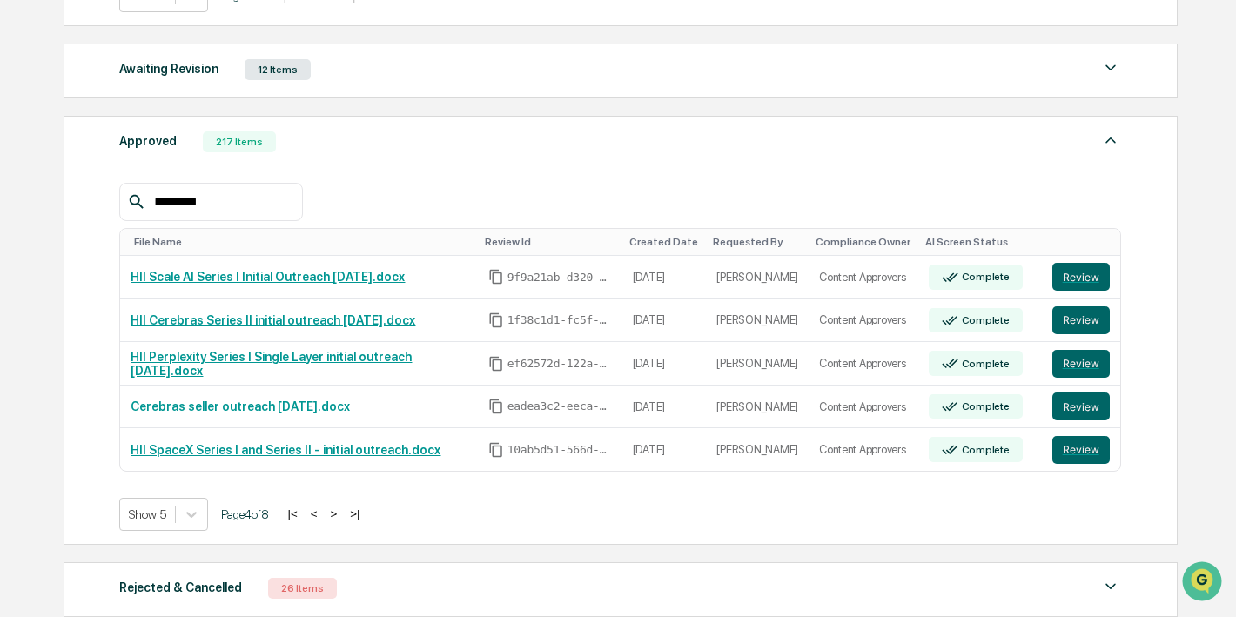
click at [352, 525] on div "Show 5 Page 4 of 8 |< < > >|" at bounding box center [619, 514] width 1001 height 33
click at [343, 516] on button ">" at bounding box center [333, 513] width 17 height 15
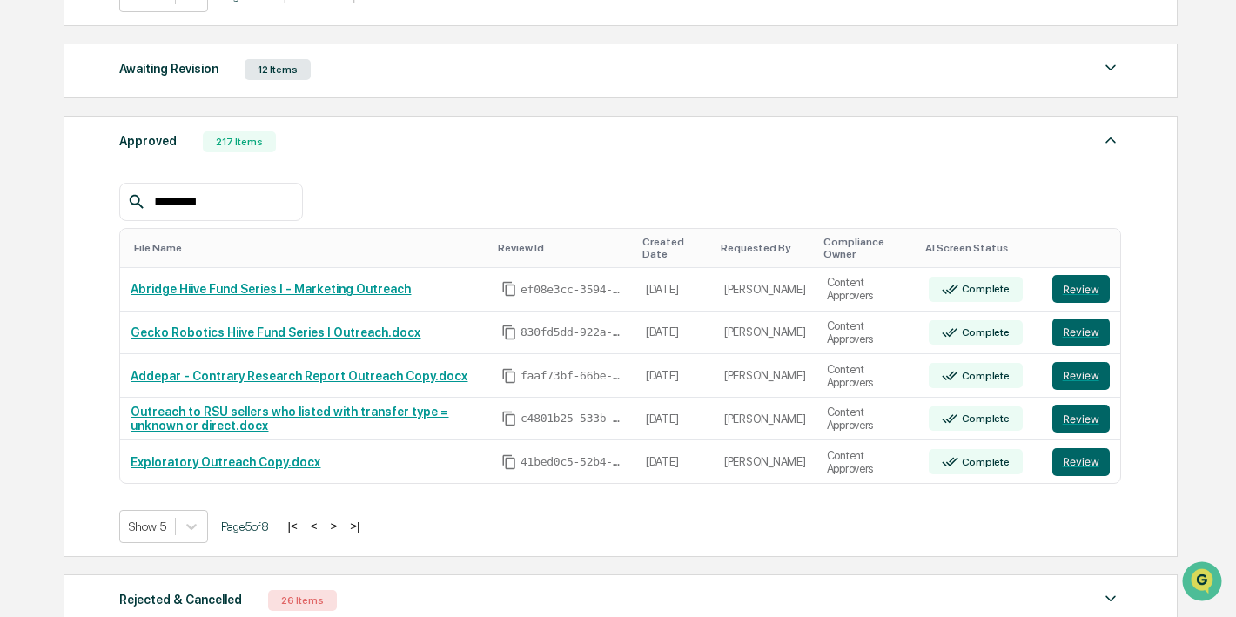
click at [352, 514] on div "Show 5 Page 5 of 8 |< < > >|" at bounding box center [619, 526] width 1001 height 33
click at [343, 531] on button ">" at bounding box center [333, 526] width 17 height 15
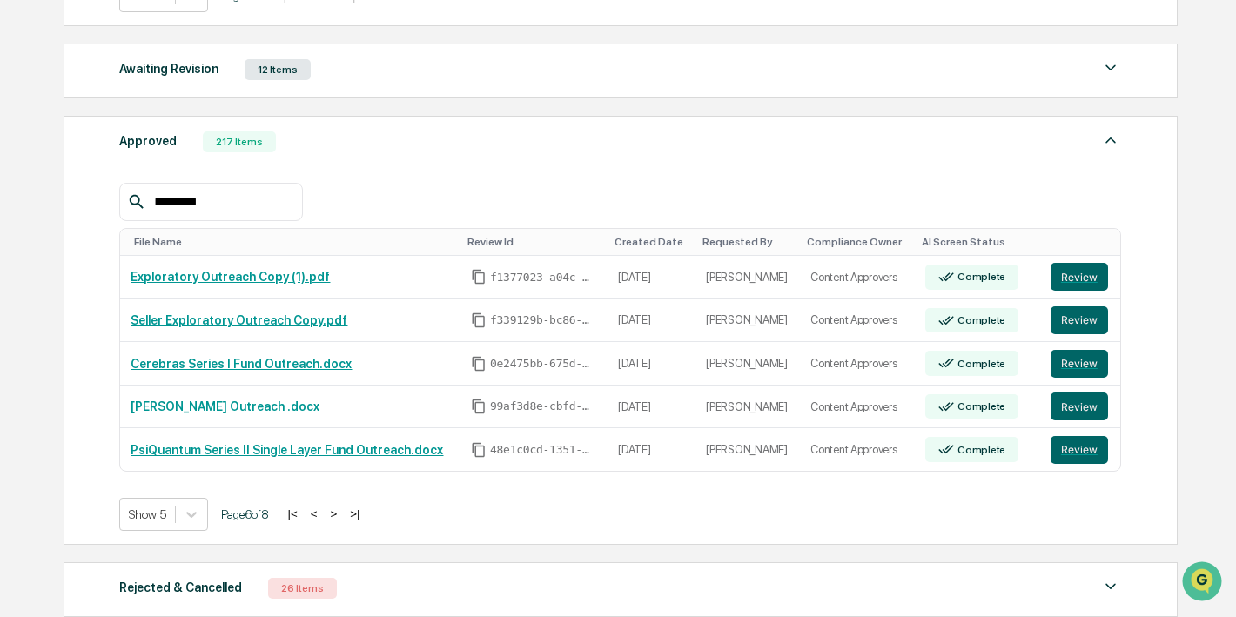
click at [323, 512] on button "<" at bounding box center [313, 513] width 17 height 15
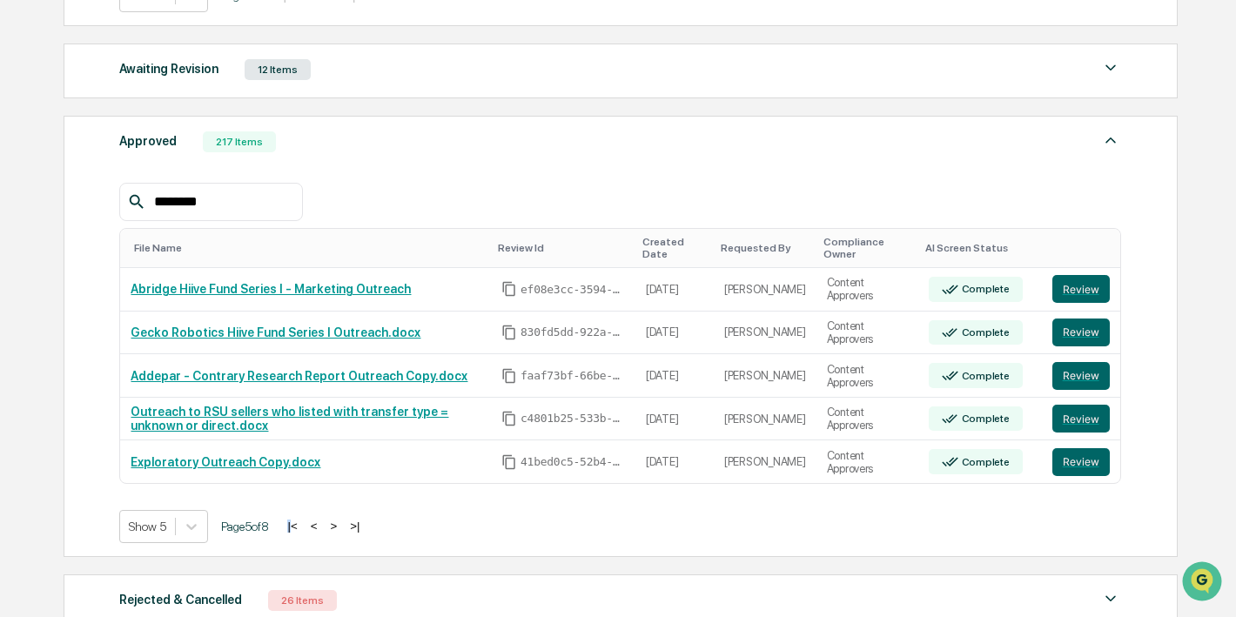
click at [332, 512] on div "Show 5 Page 5 of 8 |< < > >|" at bounding box center [619, 526] width 1001 height 33
click at [323, 523] on button "<" at bounding box center [313, 526] width 17 height 15
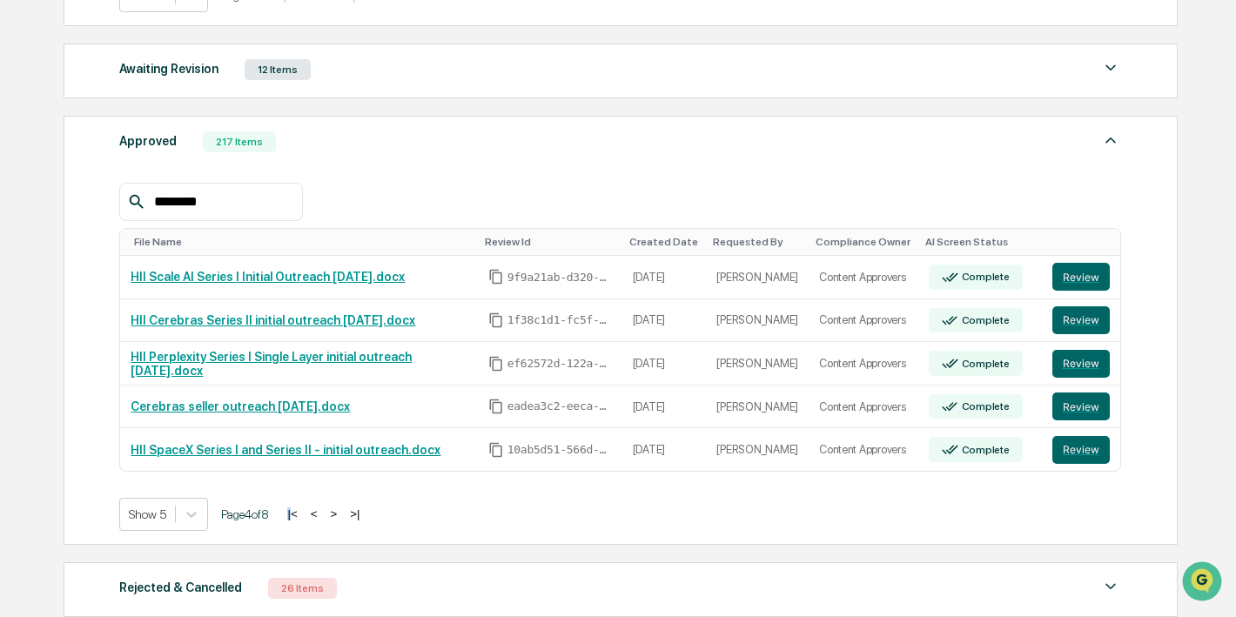
click at [323, 511] on button "<" at bounding box center [313, 513] width 17 height 15
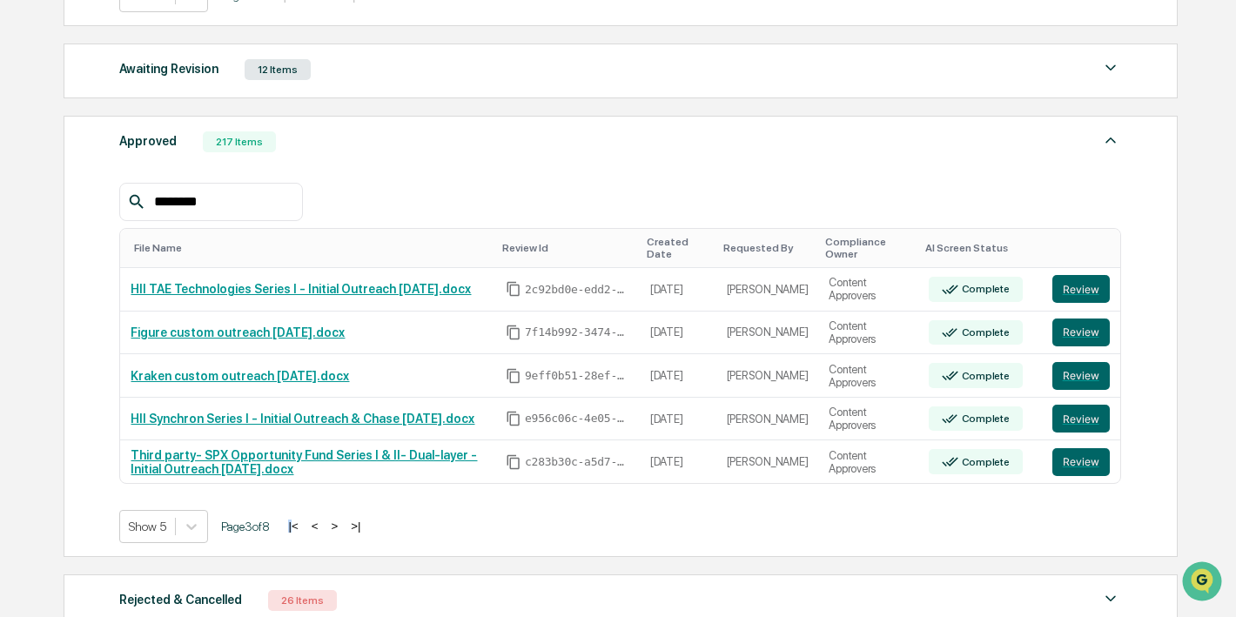
click at [324, 523] on button "<" at bounding box center [314, 526] width 17 height 15
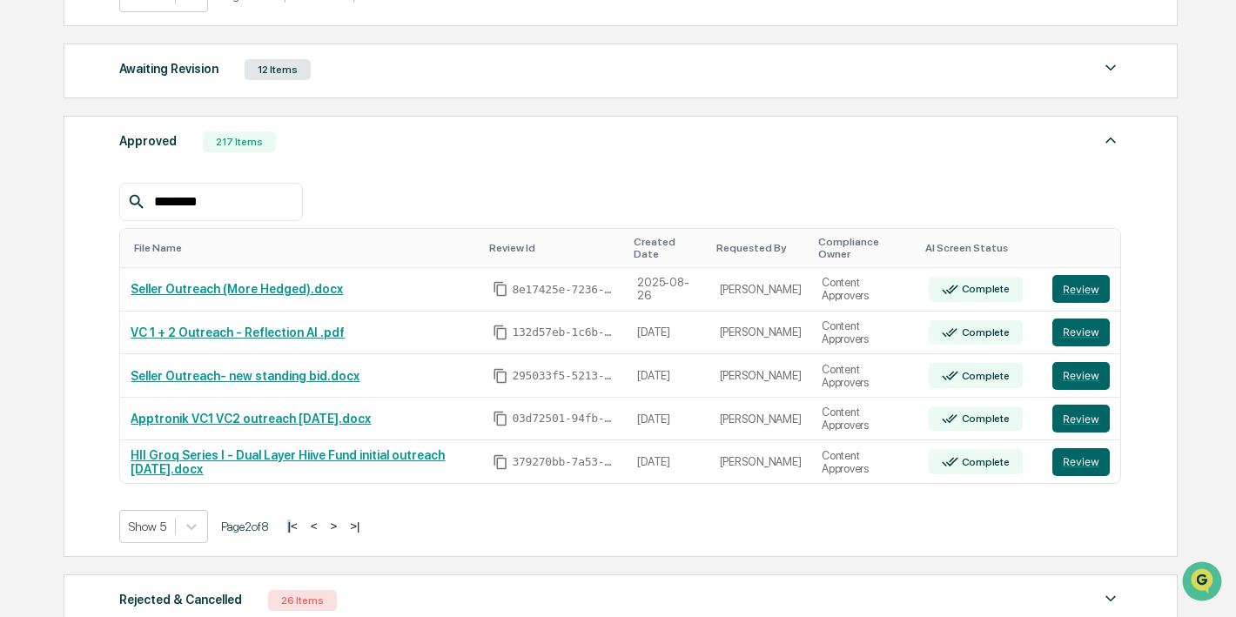
click at [323, 525] on button "<" at bounding box center [313, 526] width 17 height 15
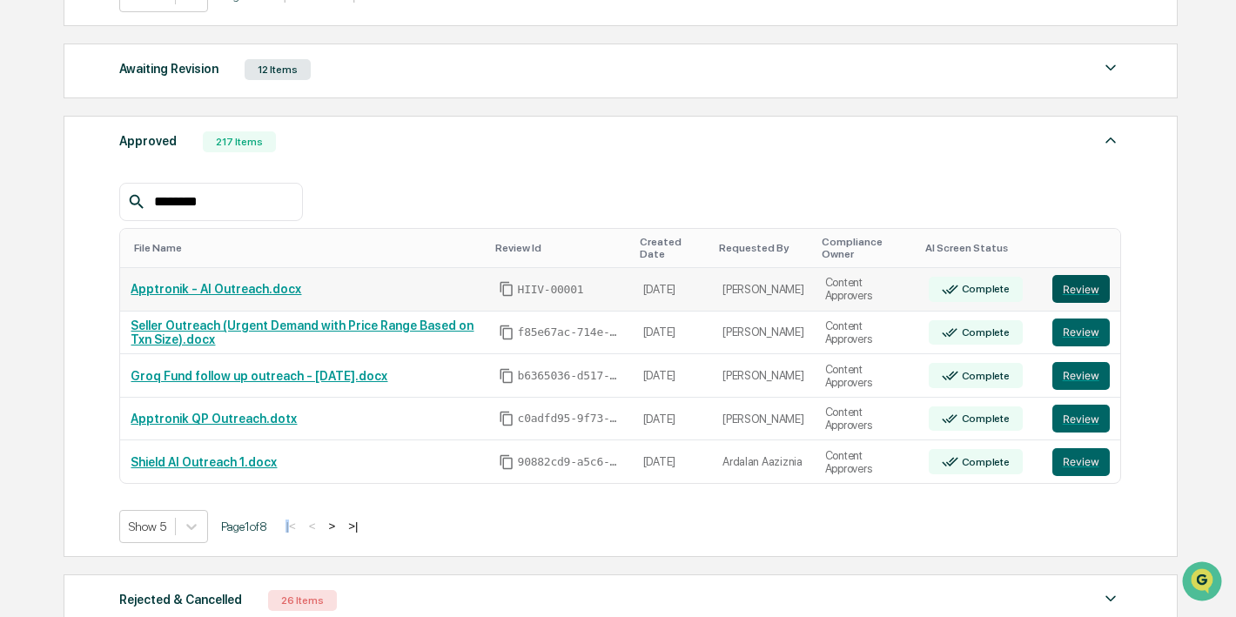
click at [1067, 286] on button "Review" at bounding box center [1080, 289] width 57 height 28
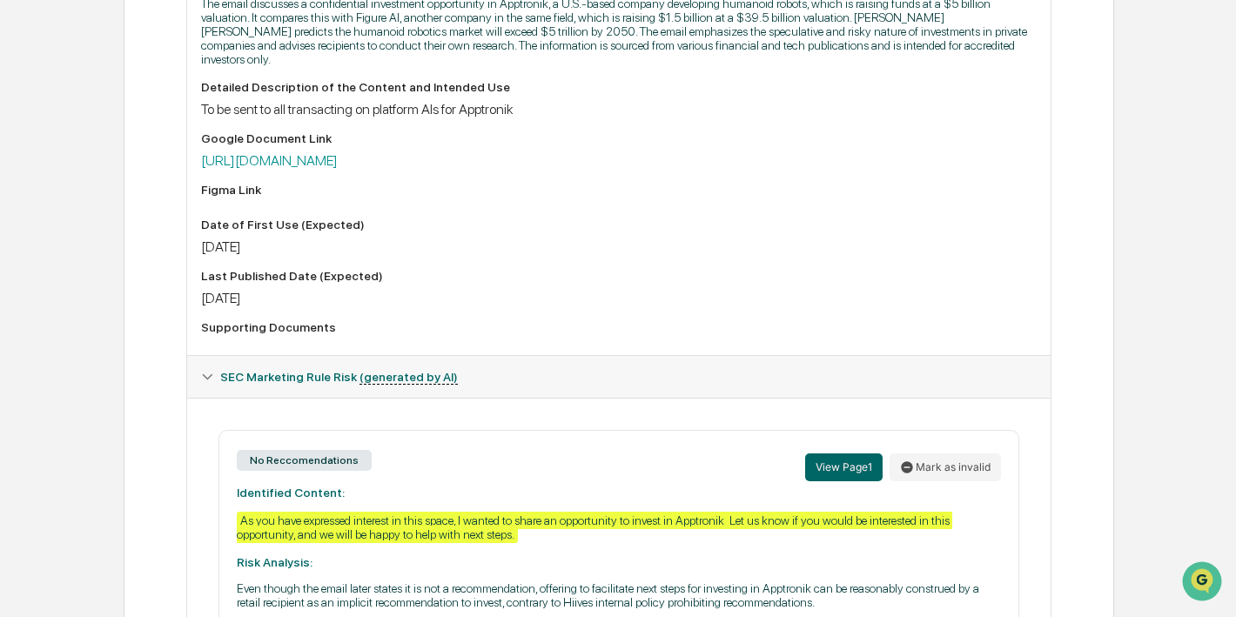
scroll to position [519, 0]
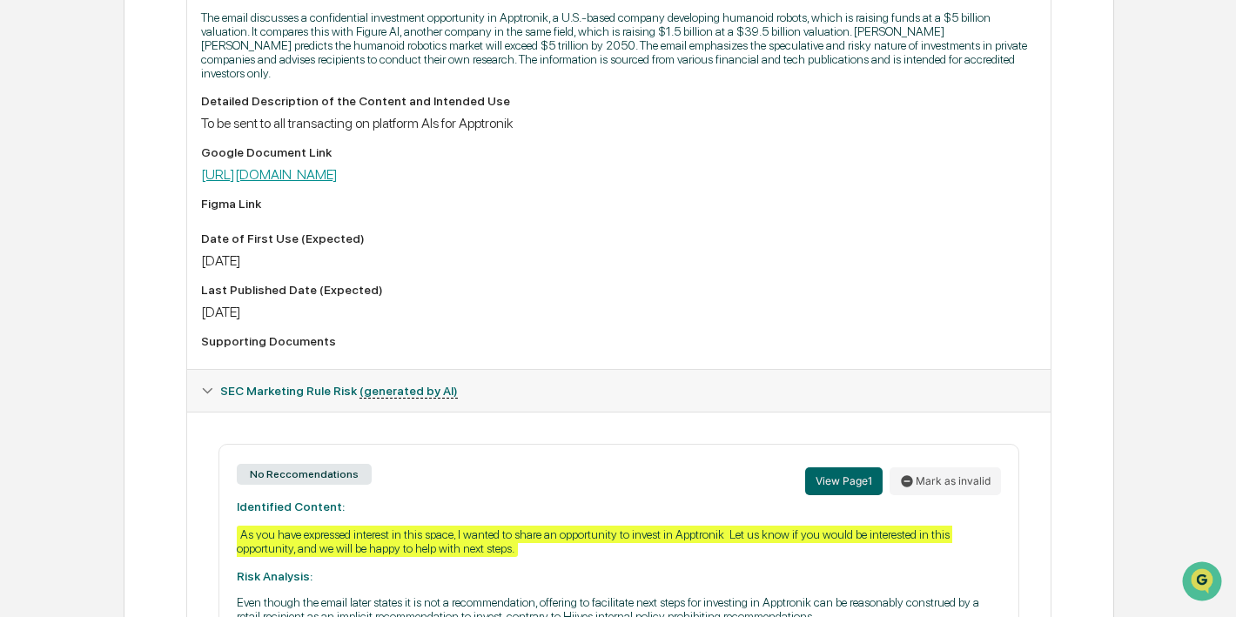
click at [338, 183] on link "[URL][DOMAIN_NAME]" at bounding box center [269, 174] width 137 height 17
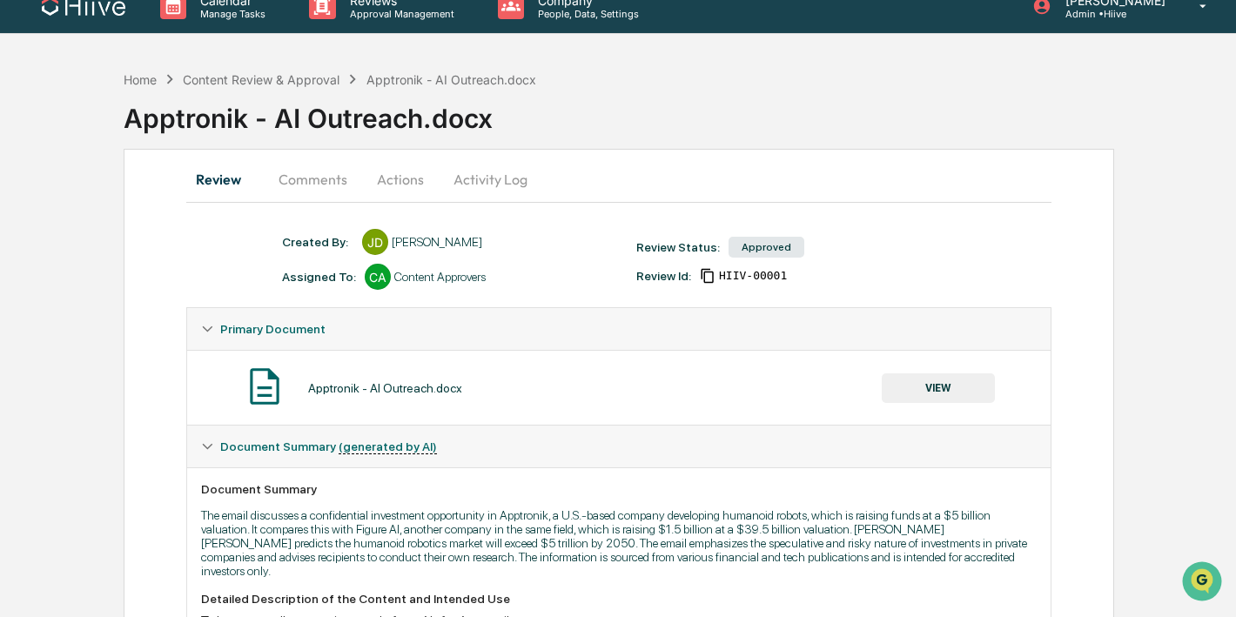
scroll to position [0, 0]
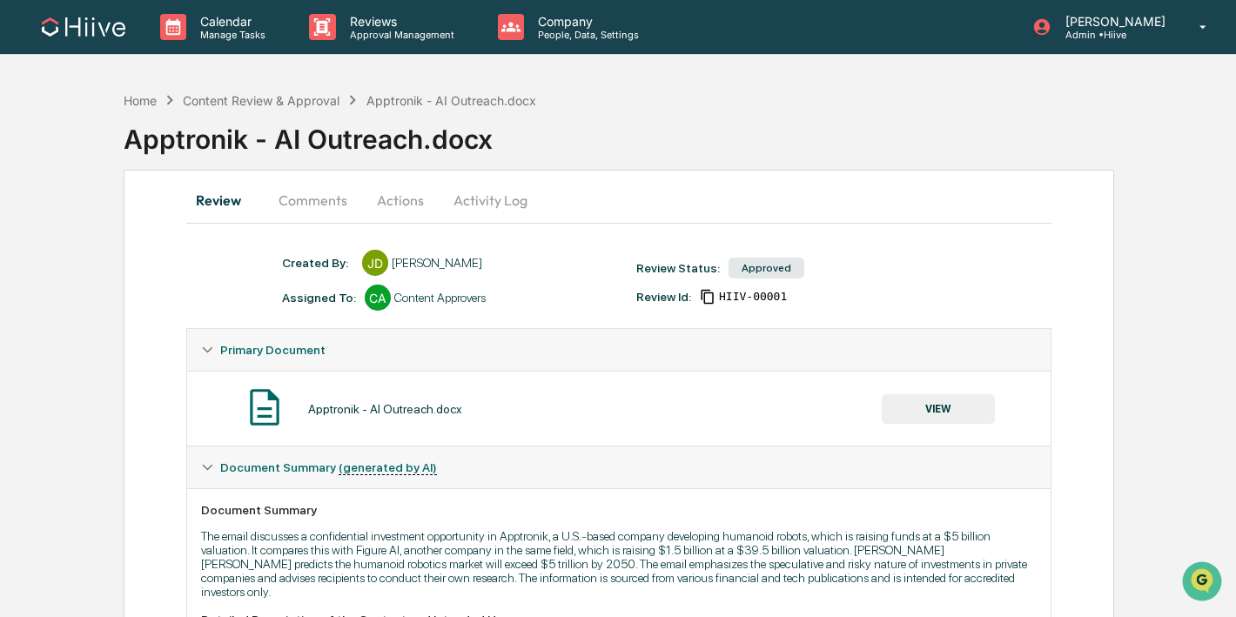
click at [324, 205] on button "Comments" at bounding box center [313, 200] width 97 height 42
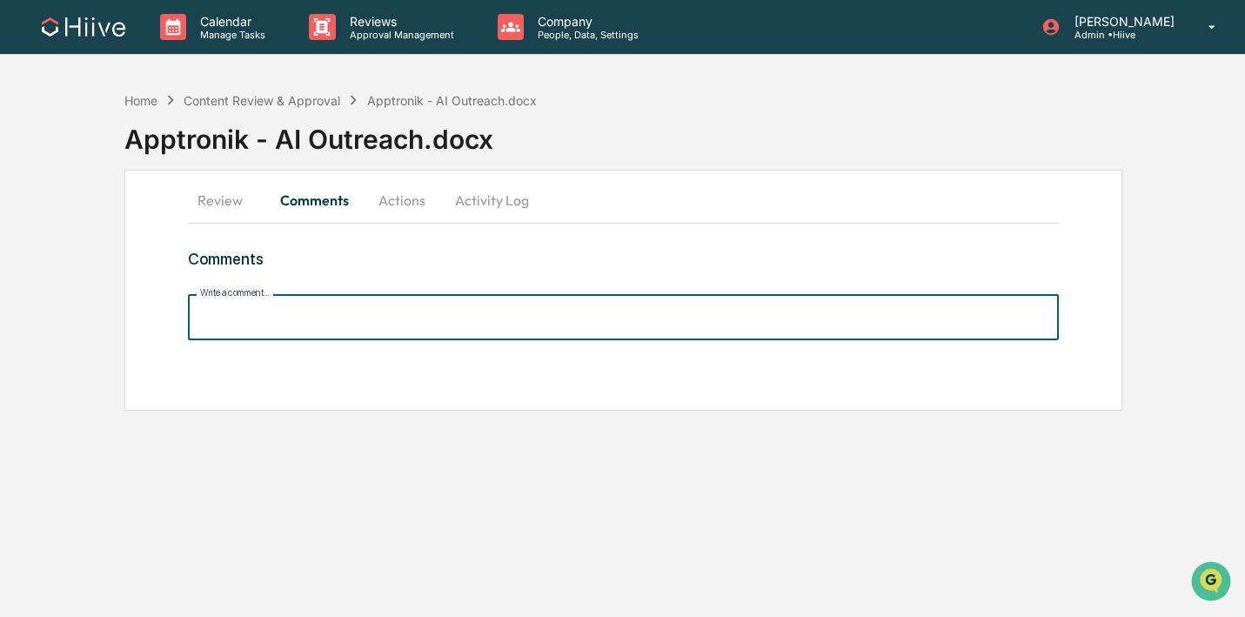
click at [325, 328] on input "Write a comment..." at bounding box center [624, 317] width 872 height 46
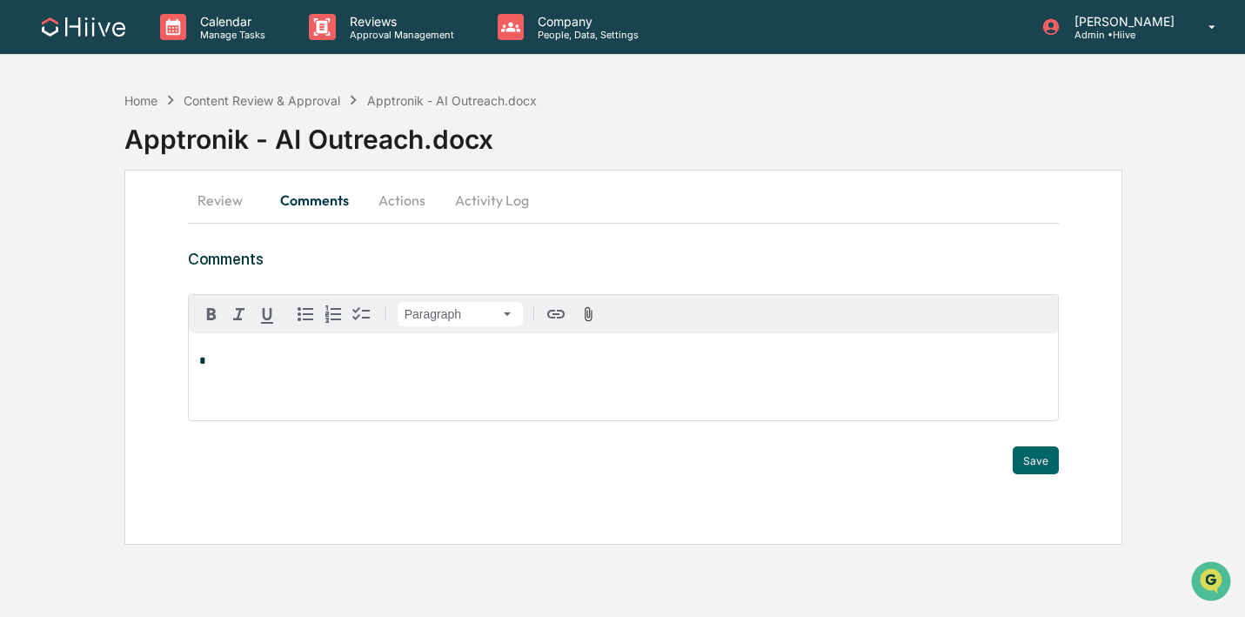
click at [332, 358] on p "*" at bounding box center [623, 361] width 849 height 12
drag, startPoint x: 273, startPoint y: 357, endPoint x: 182, endPoint y: 358, distance: 91.4
click at [182, 358] on div "**********" at bounding box center [623, 357] width 998 height 375
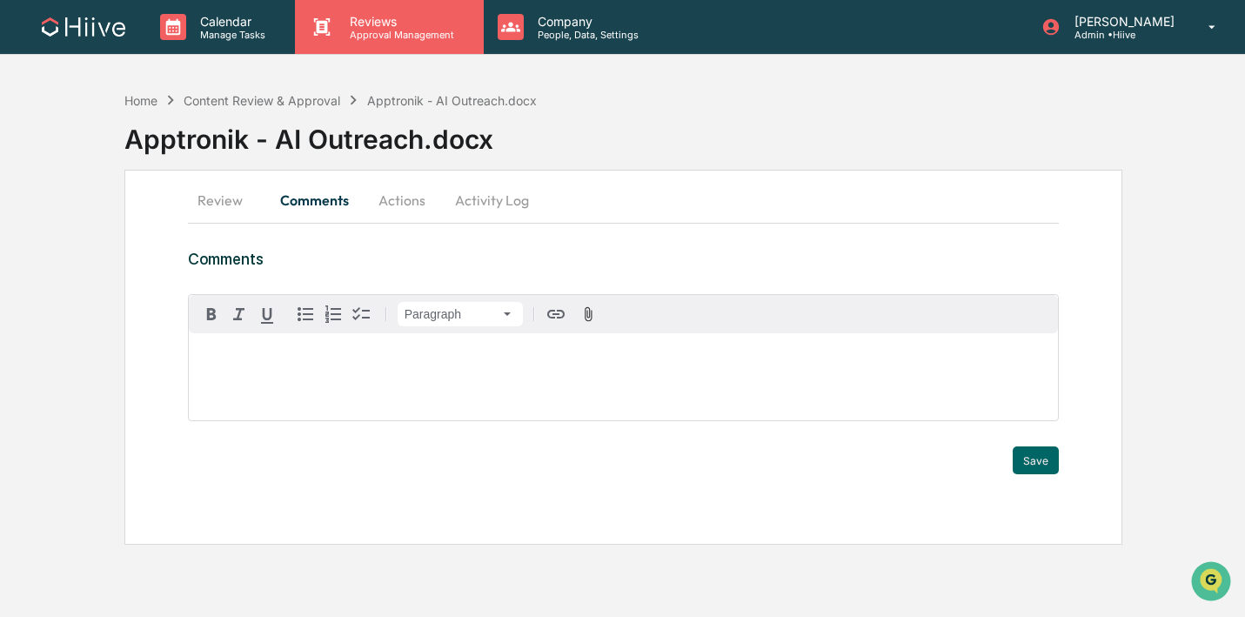
click at [383, 21] on p "Reviews" at bounding box center [399, 21] width 127 height 15
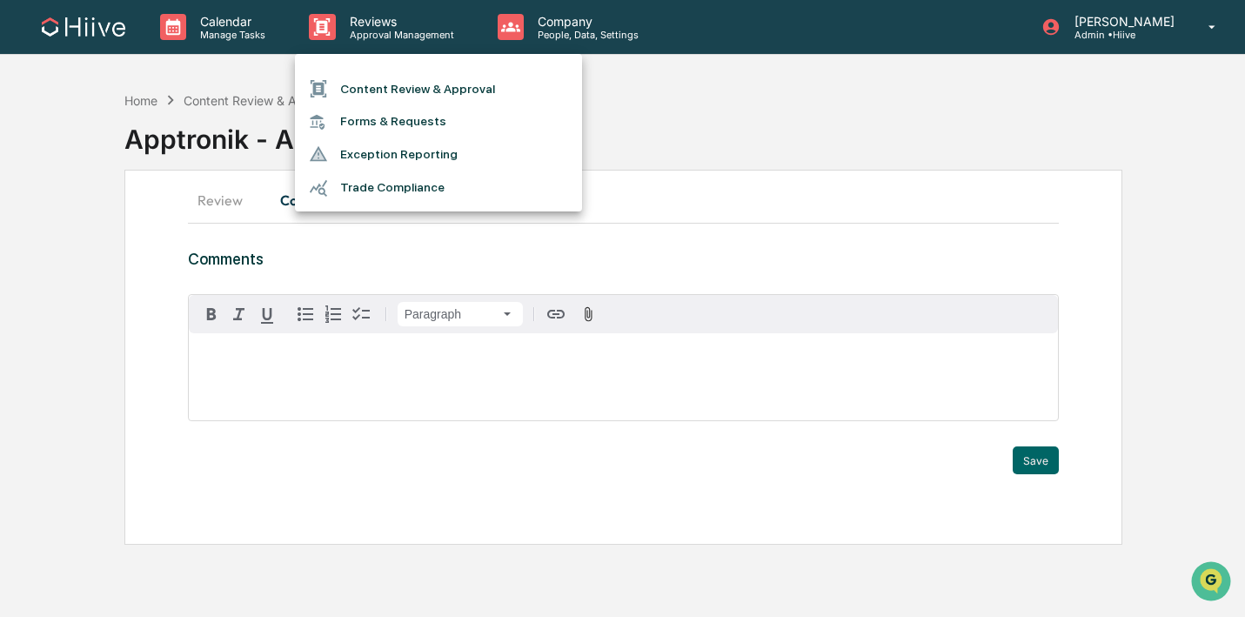
click at [371, 75] on li "Content Review & Approval" at bounding box center [438, 88] width 287 height 33
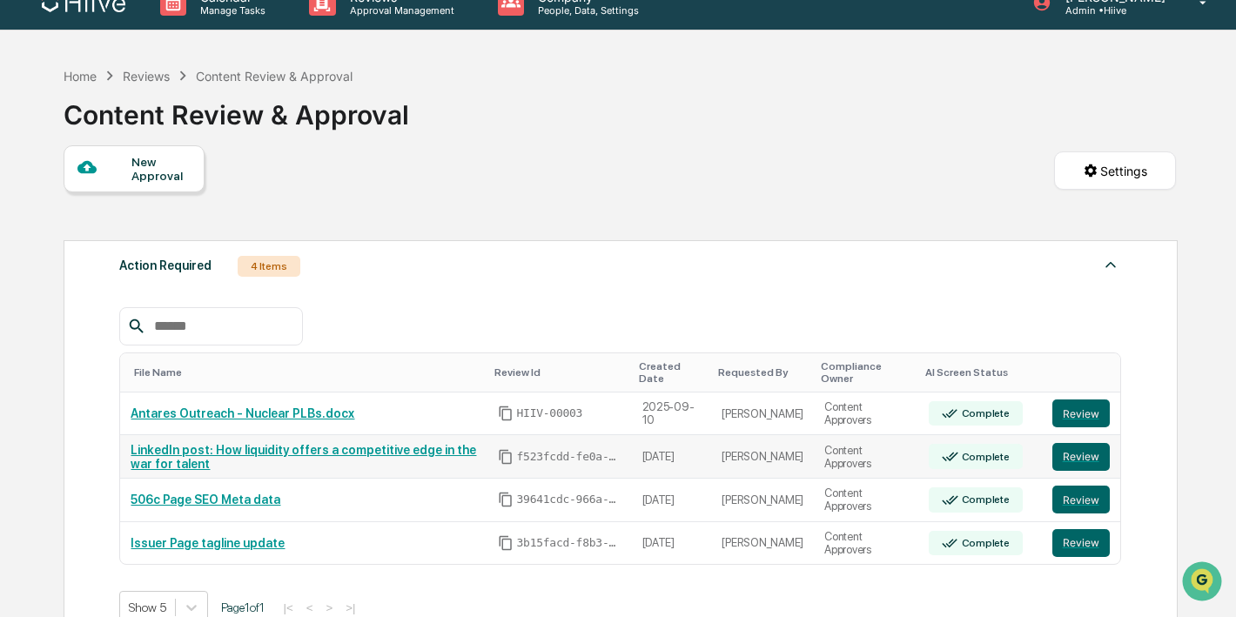
scroll to position [36, 0]
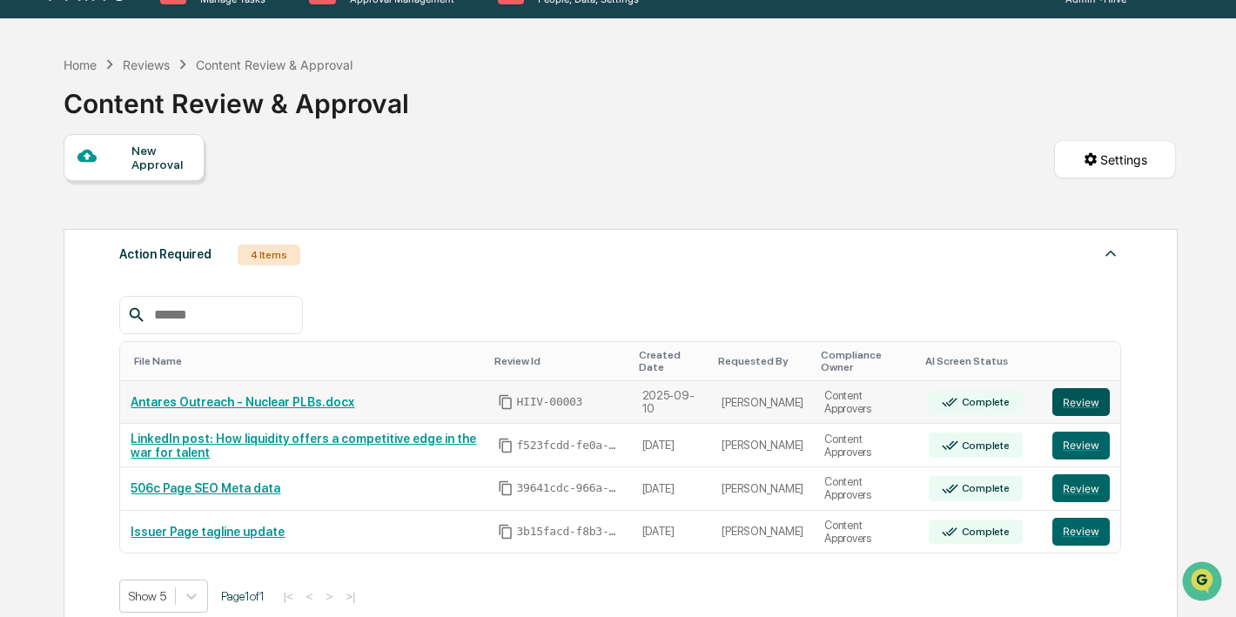
click at [1066, 411] on button "Review" at bounding box center [1080, 402] width 57 height 28
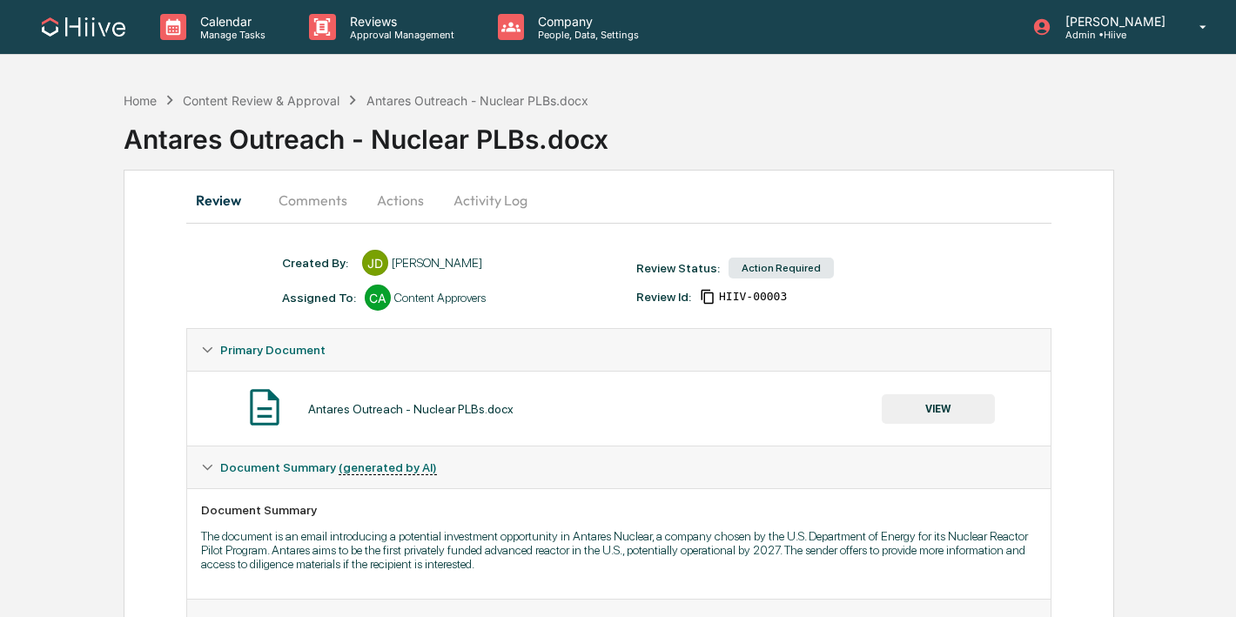
click at [330, 194] on button "Comments" at bounding box center [313, 200] width 97 height 42
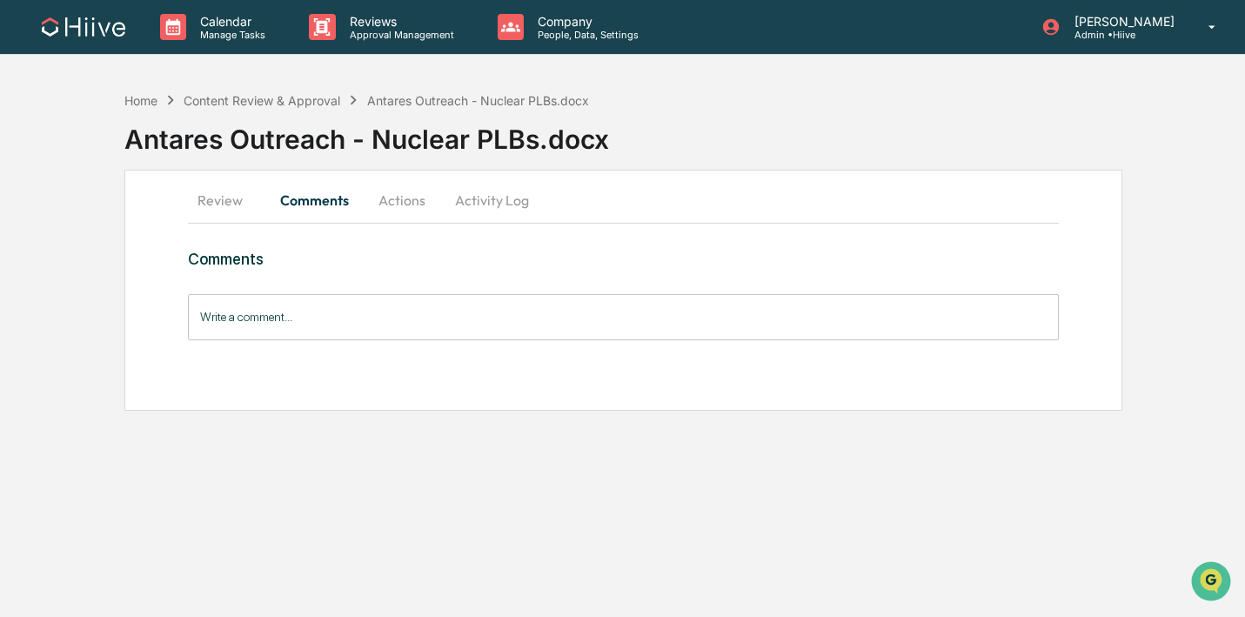
click at [283, 318] on input "Write a comment..." at bounding box center [624, 317] width 872 height 46
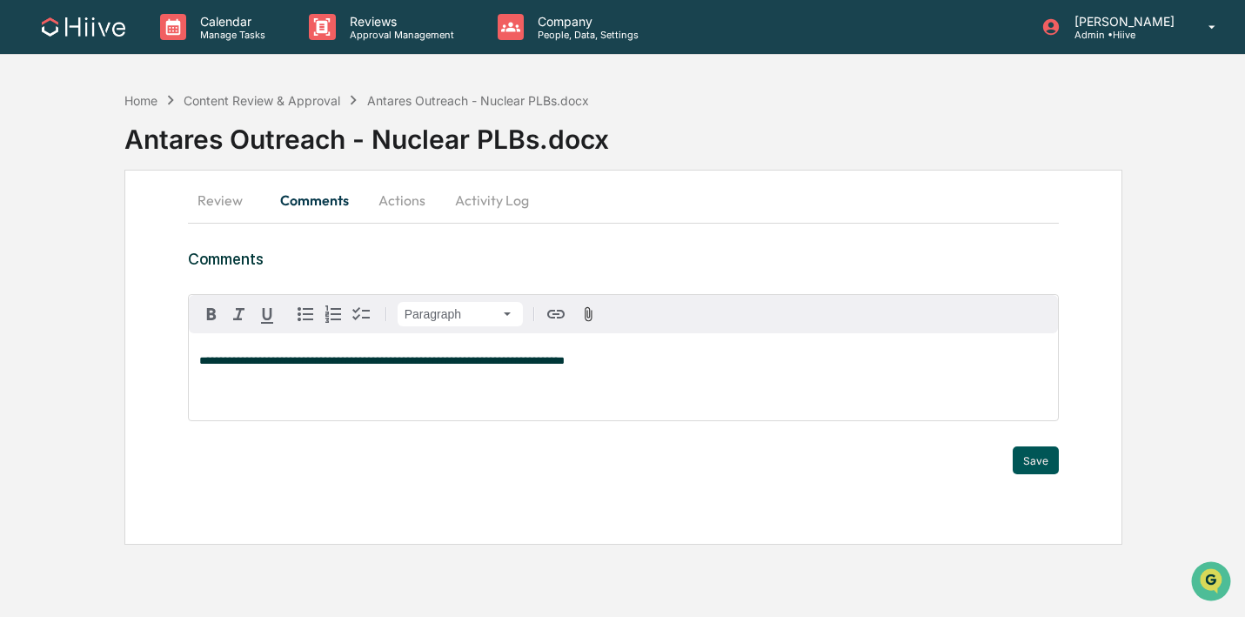
click at [1035, 466] on button "Save" at bounding box center [1036, 460] width 46 height 28
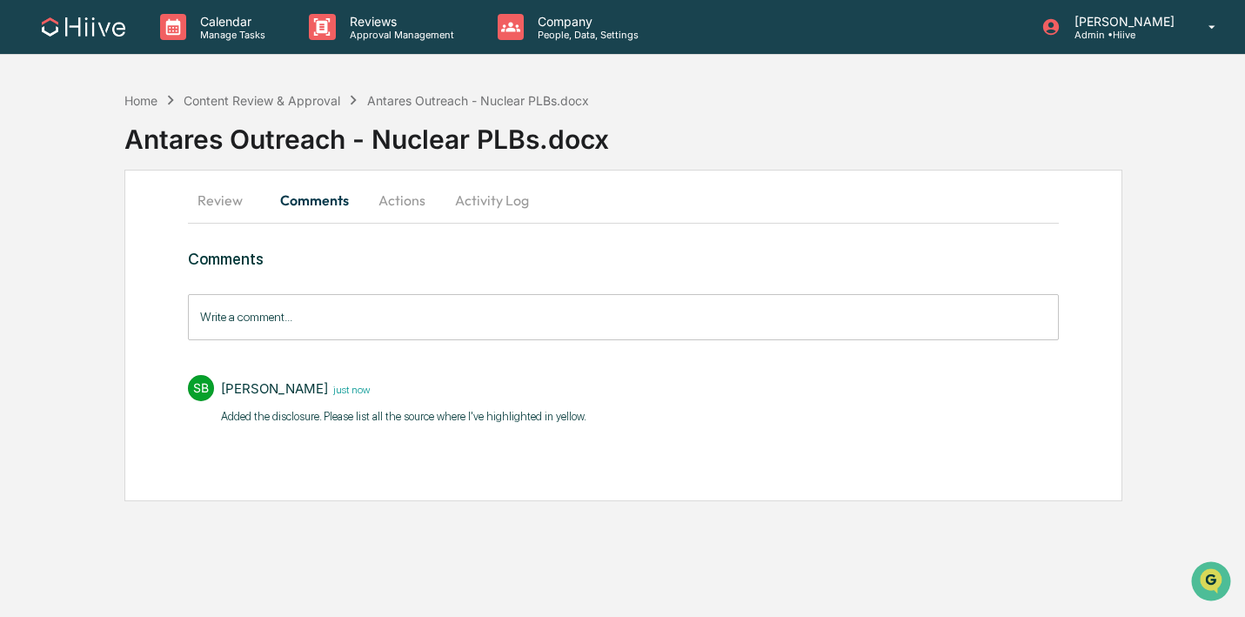
click at [501, 203] on button "Activity Log" at bounding box center [492, 200] width 102 height 42
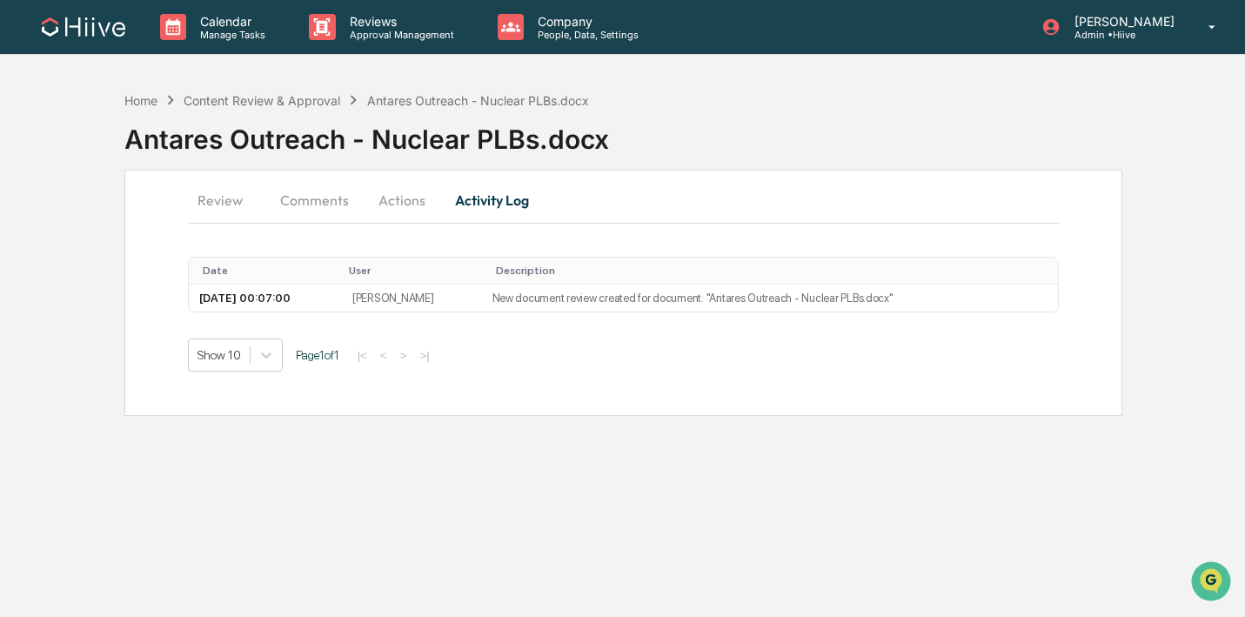
click at [411, 198] on button "Actions" at bounding box center [402, 200] width 78 height 42
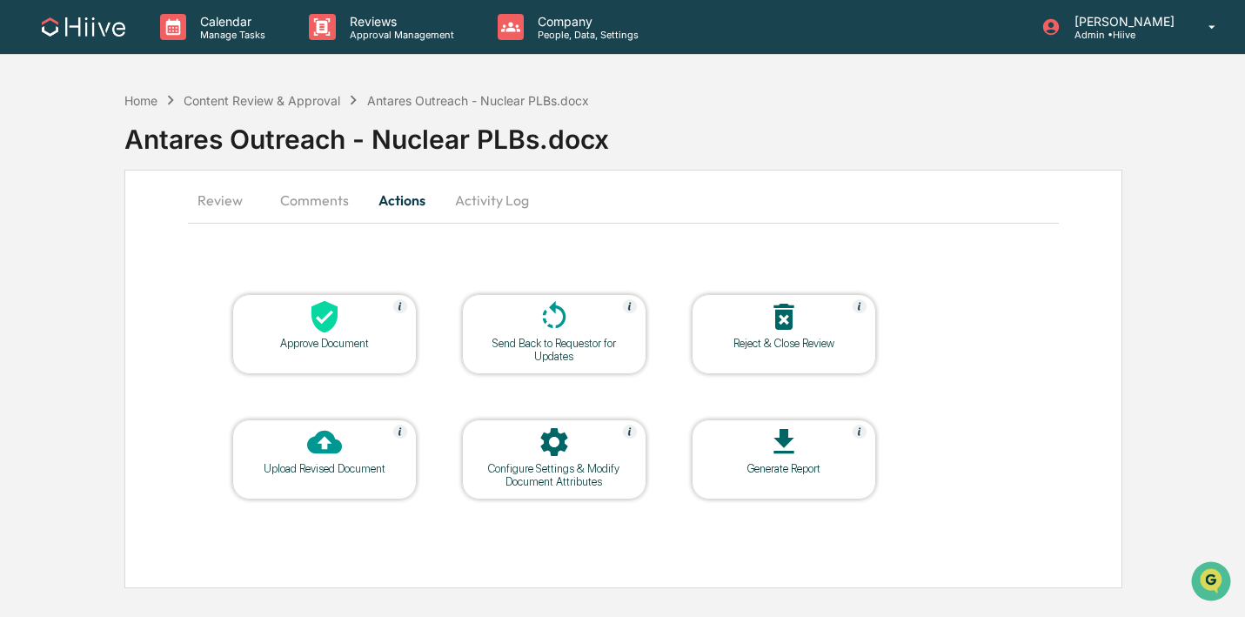
click at [554, 332] on icon at bounding box center [554, 316] width 35 height 35
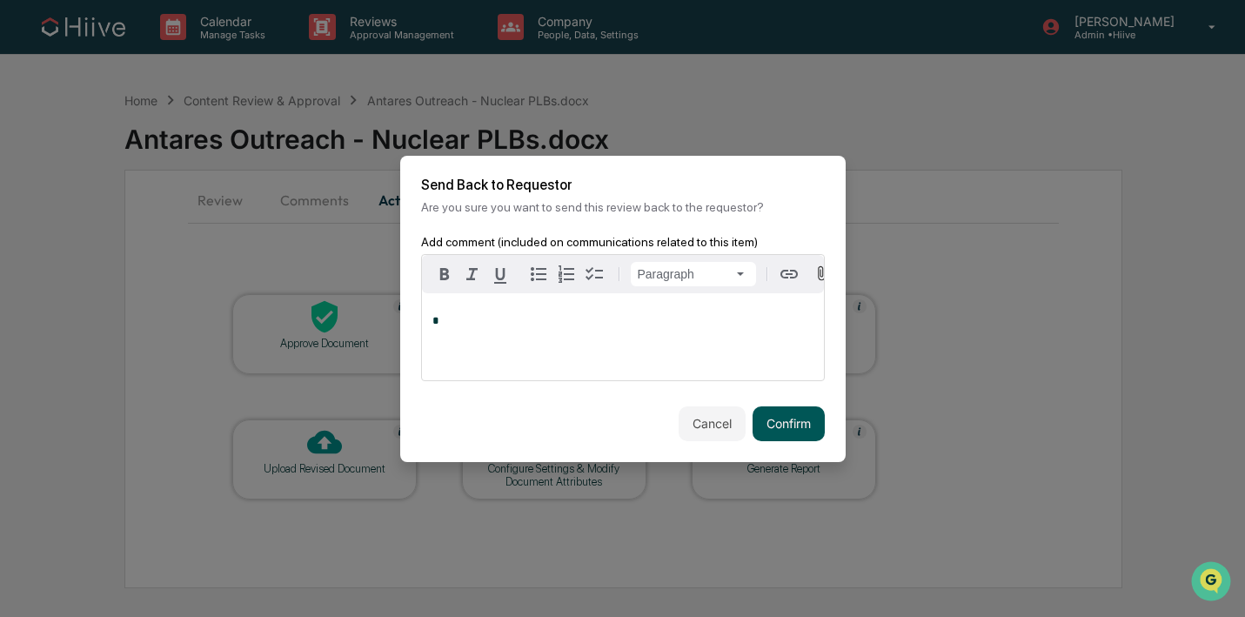
click at [769, 427] on button "Confirm" at bounding box center [789, 423] width 72 height 35
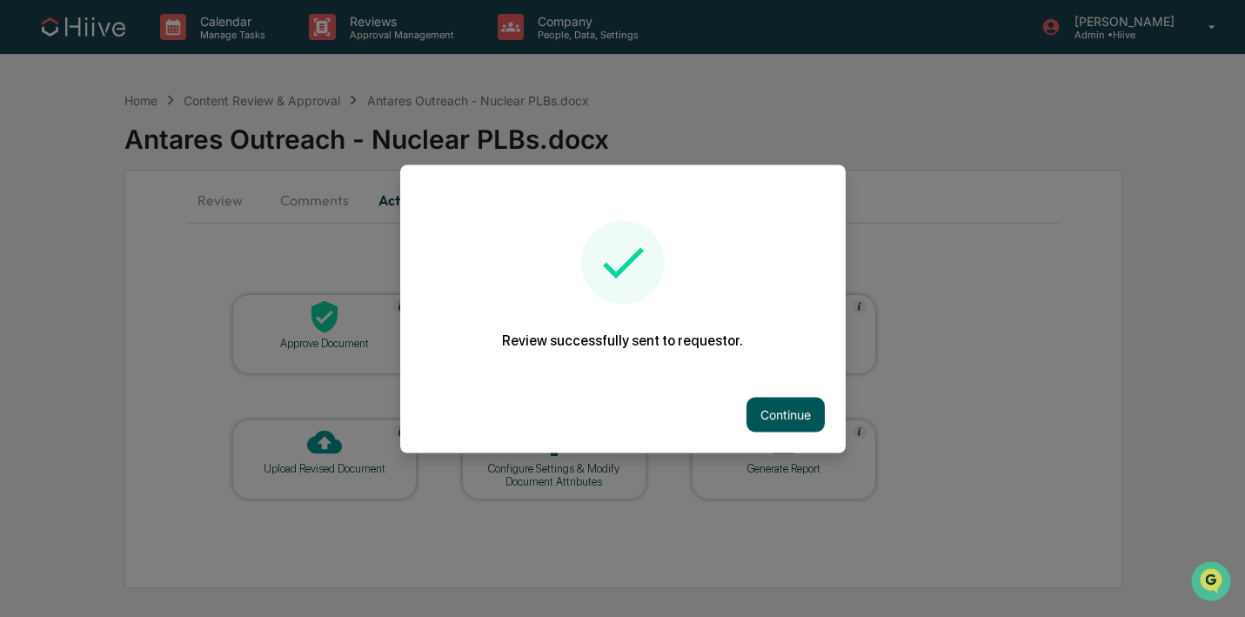
click at [773, 425] on button "Continue" at bounding box center [786, 414] width 78 height 35
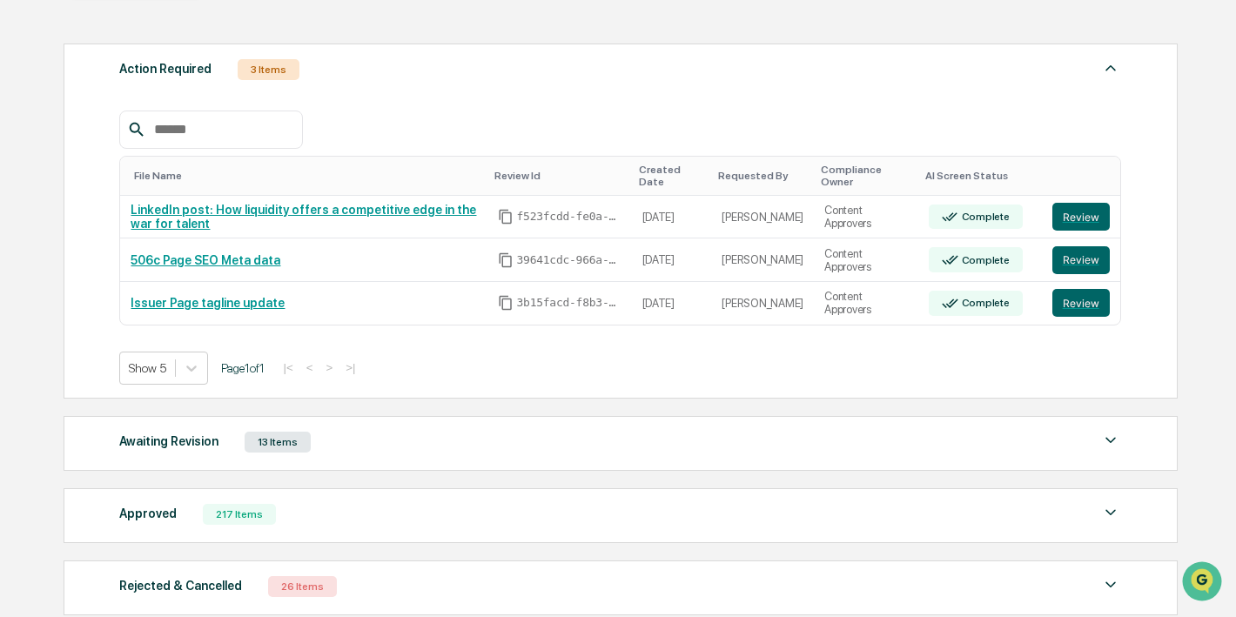
scroll to position [340, 0]
